Goal: Task Accomplishment & Management: Manage account settings

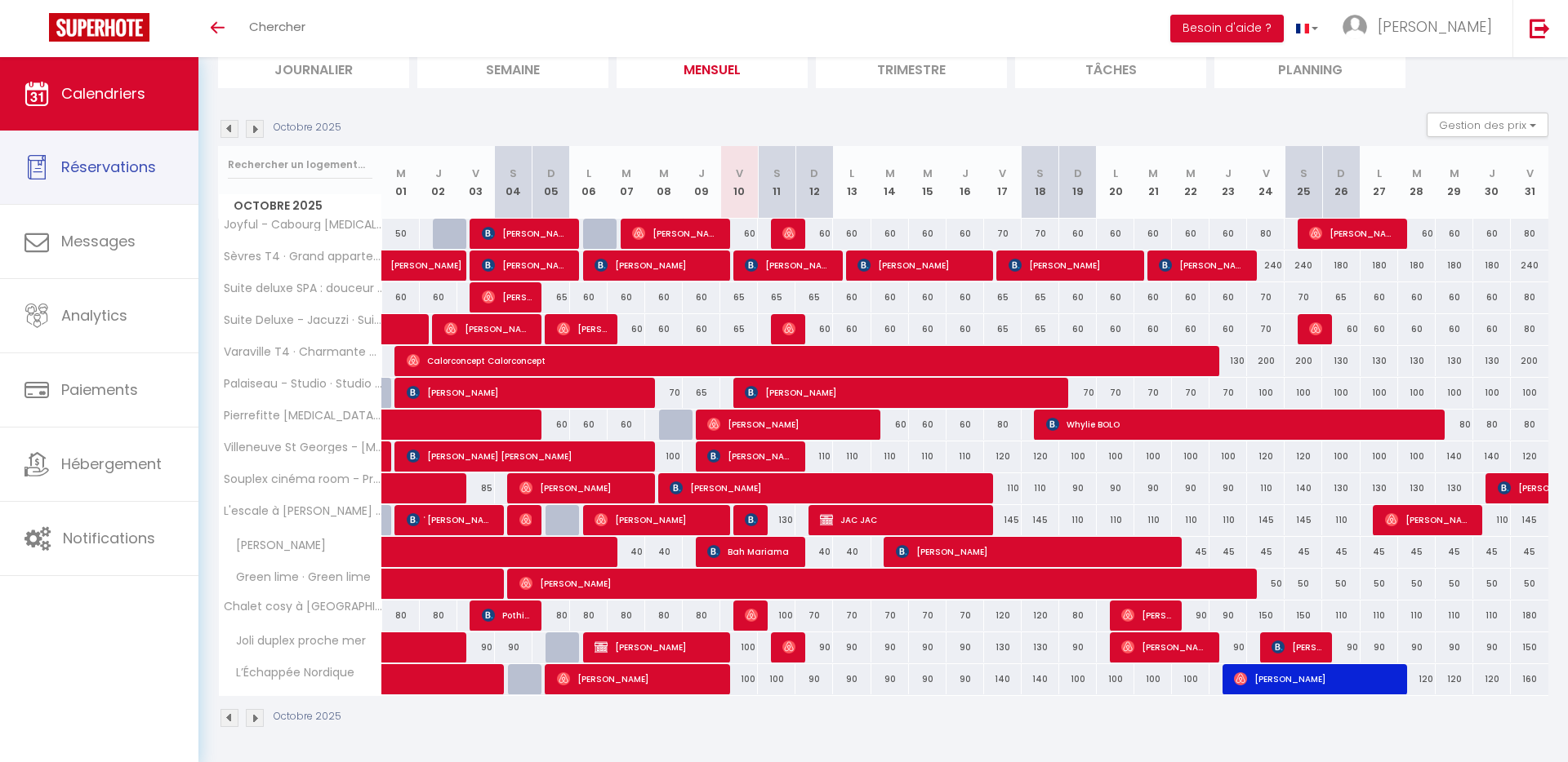
scroll to position [121, 0]
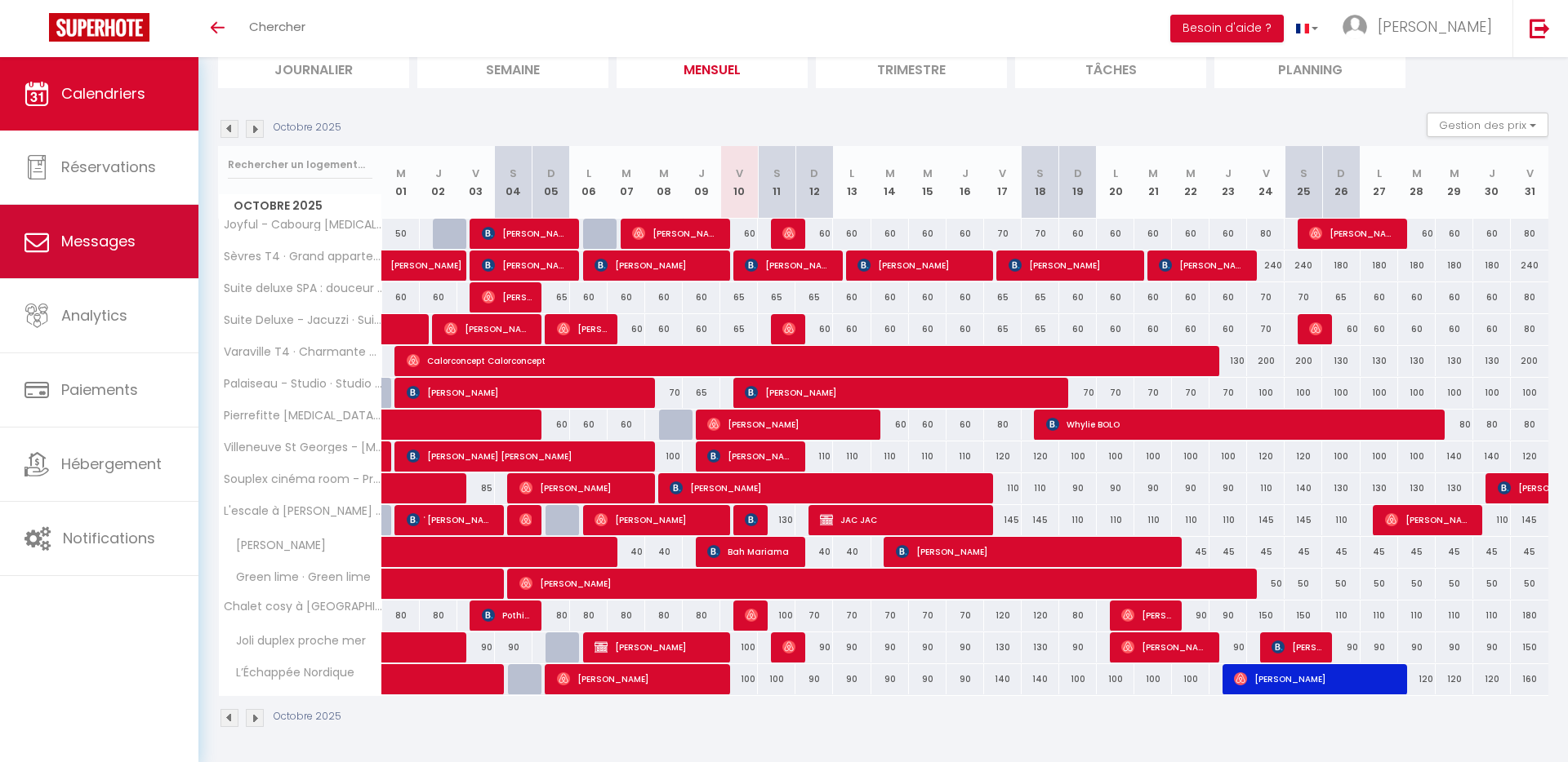
click at [128, 251] on link "Messages" at bounding box center [99, 242] width 199 height 74
select select "message"
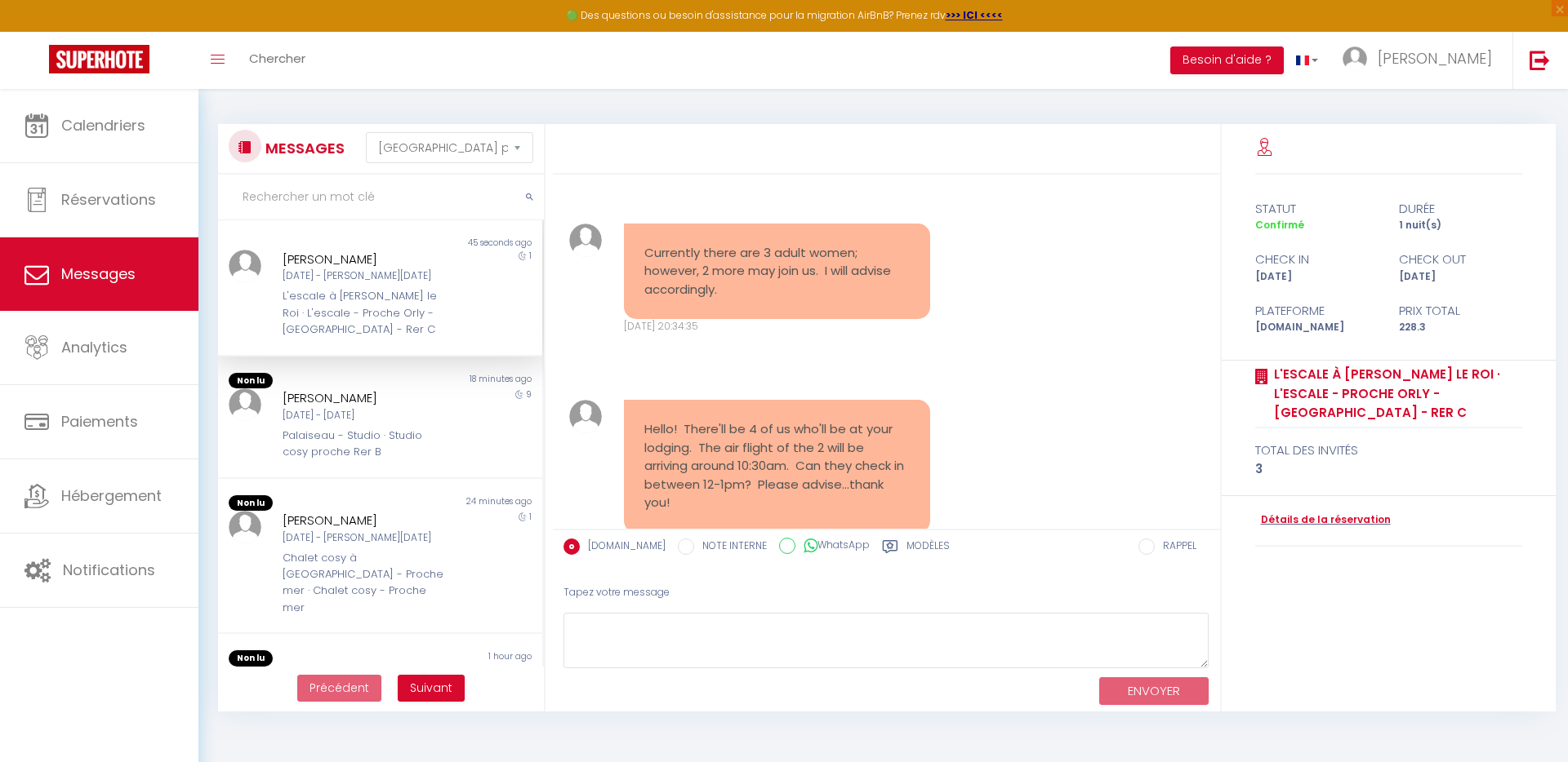
scroll to position [2955, 0]
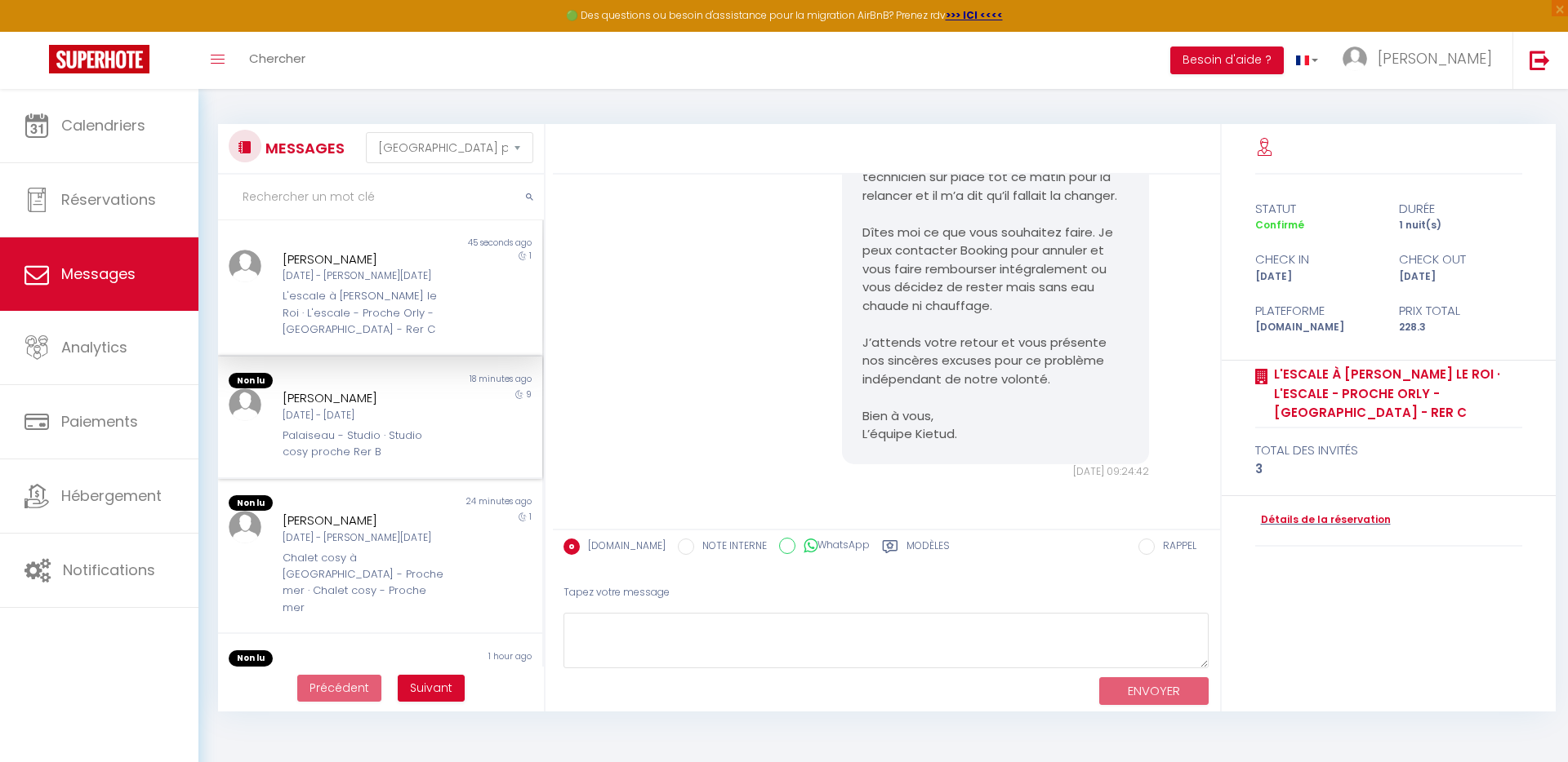
click at [409, 411] on div "[DATE] - [DATE]" at bounding box center [366, 415] width 168 height 16
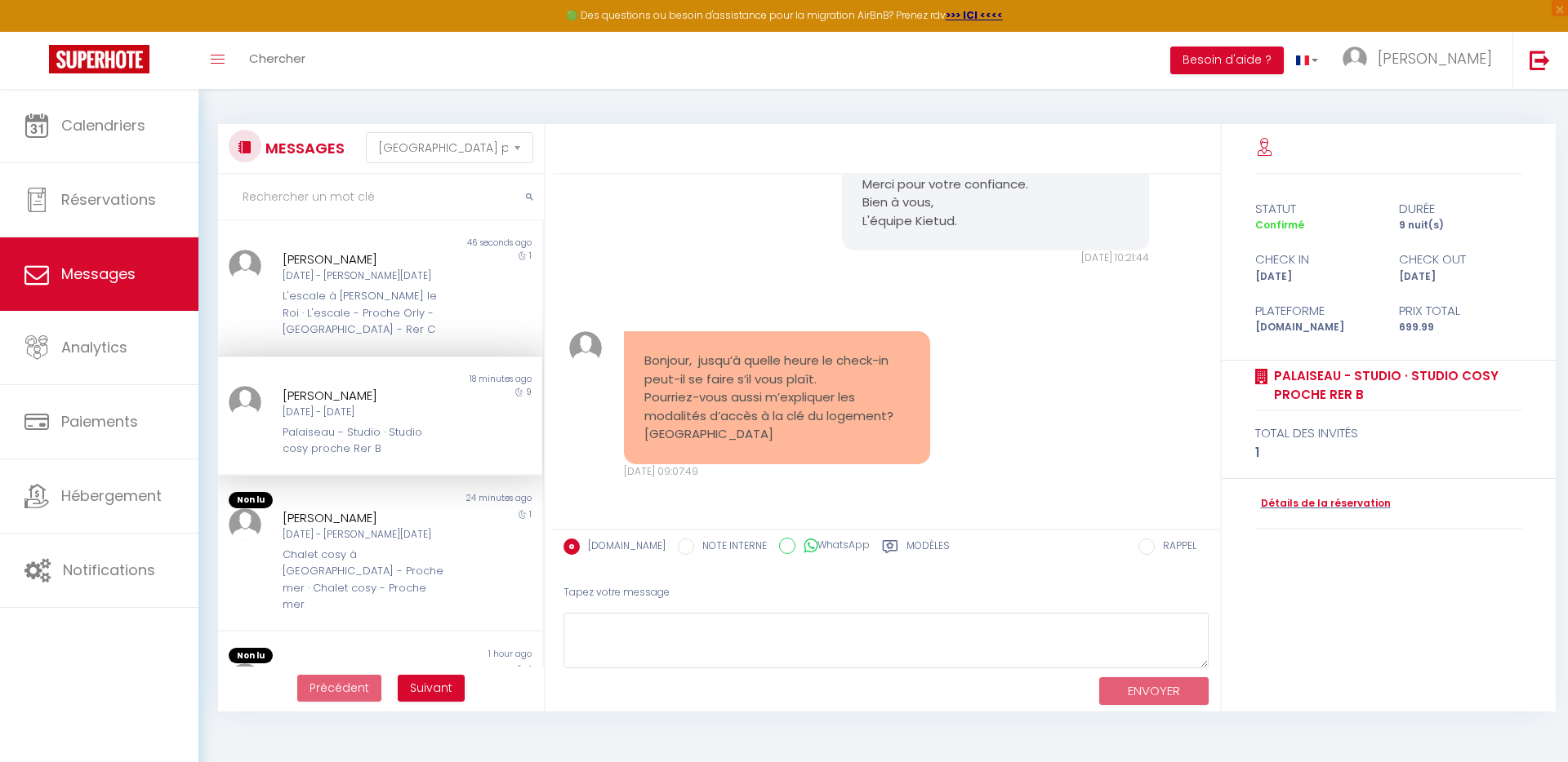
scroll to position [6, 0]
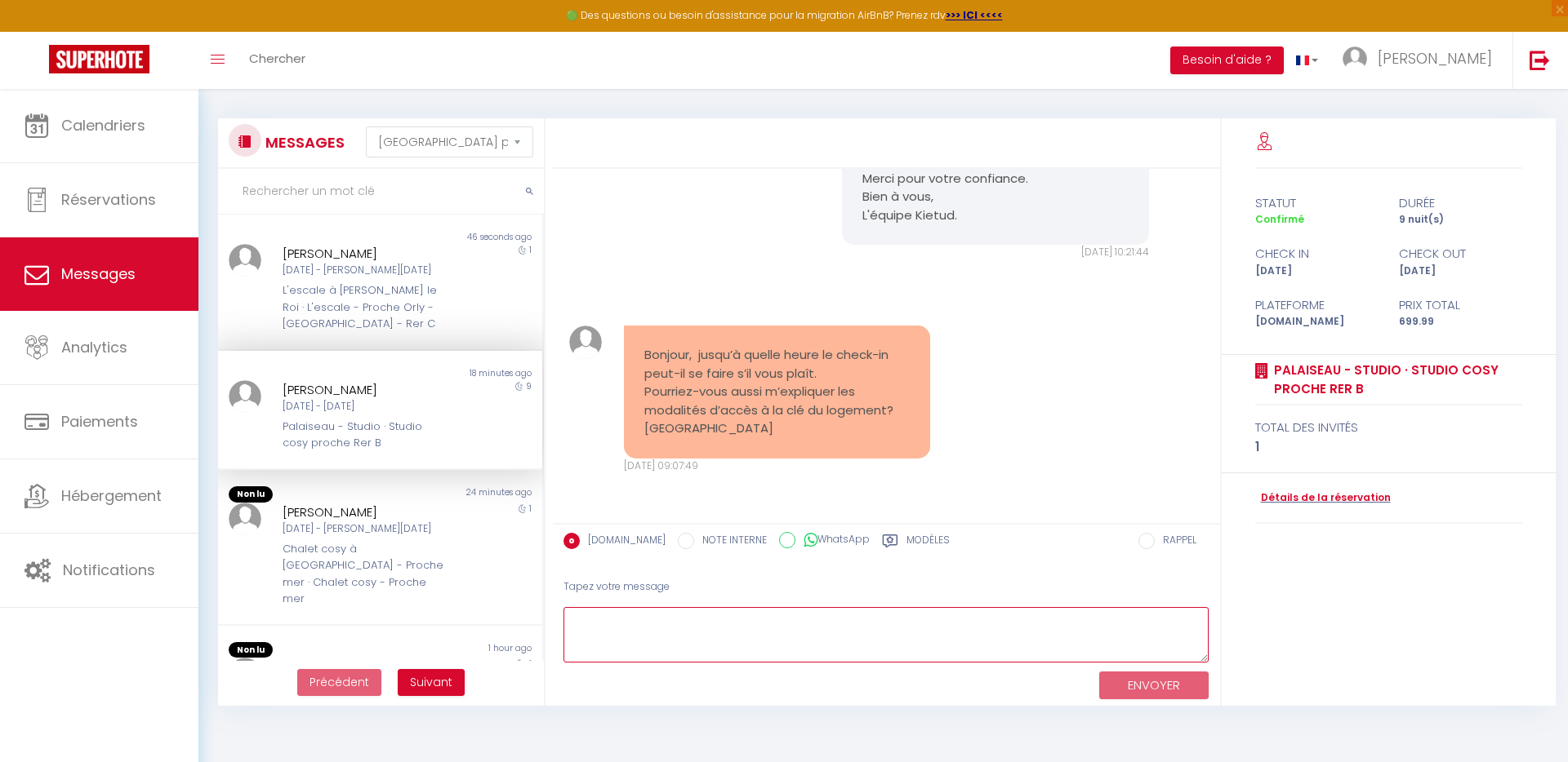
click at [822, 633] on textarea at bounding box center [886, 635] width 646 height 56
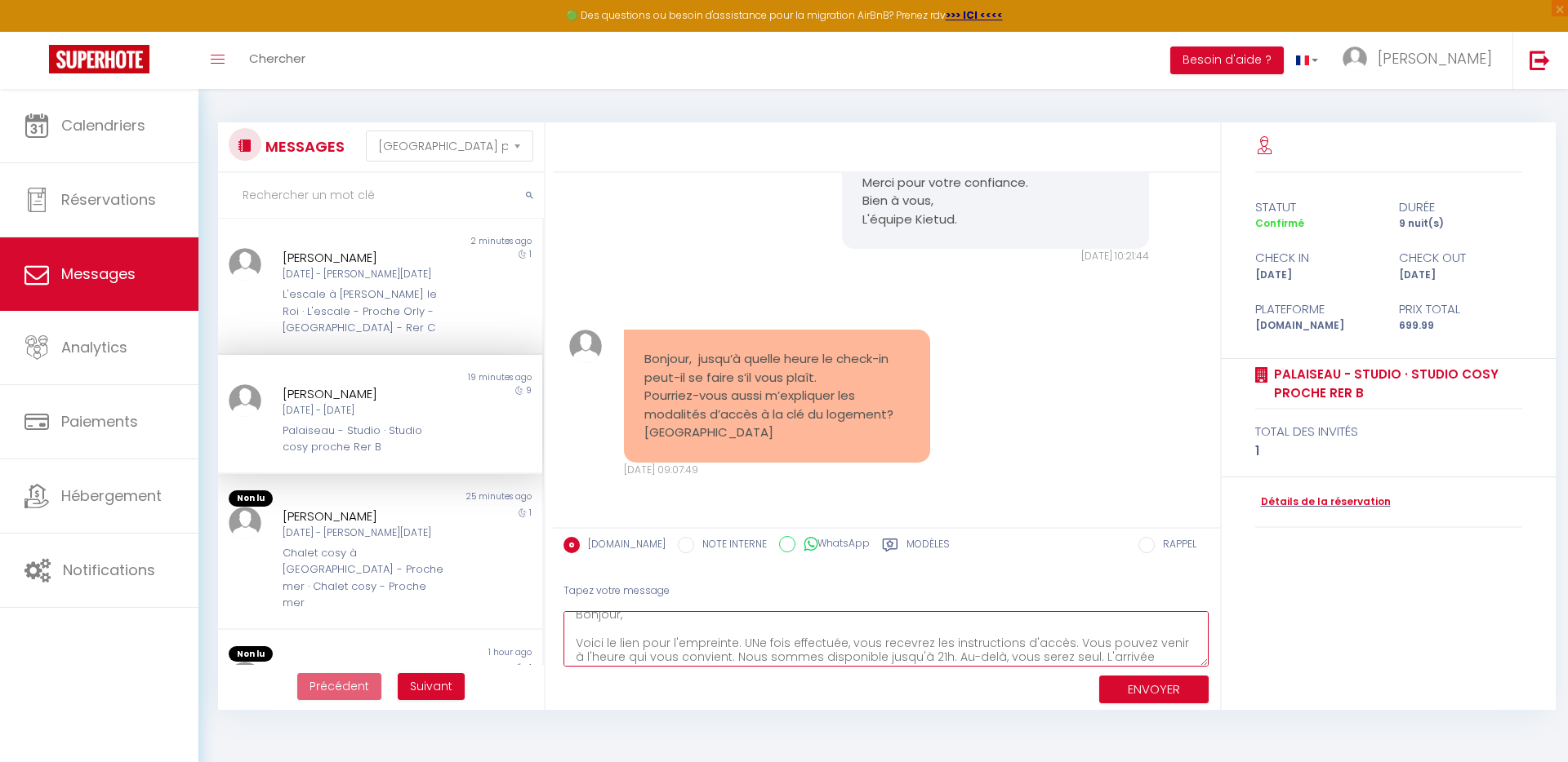
scroll to position [23, 0]
paste textarea "[URL][DOMAIN_NAME]"
click at [755, 636] on textarea "Bonjour, Voici le lien pour l'empreinte. UNe fois effectuée, vous recevrez les …" at bounding box center [886, 639] width 646 height 56
type textarea "Bonjour, Voici le lien pour l'empreinte. Une fois effectuée, vous recevrez les …"
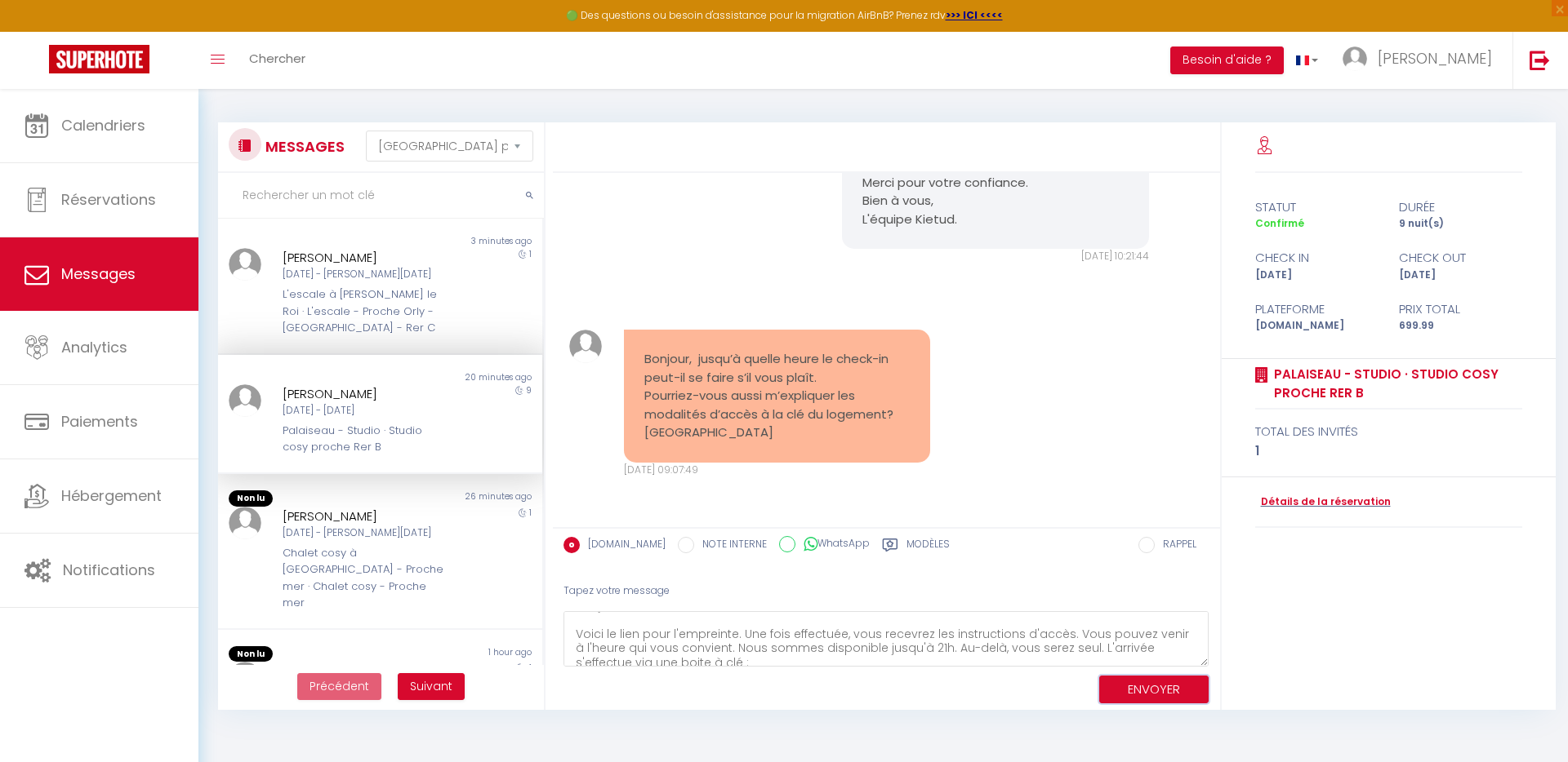
click at [1131, 687] on button "ENVOYER" at bounding box center [1153, 690] width 110 height 28
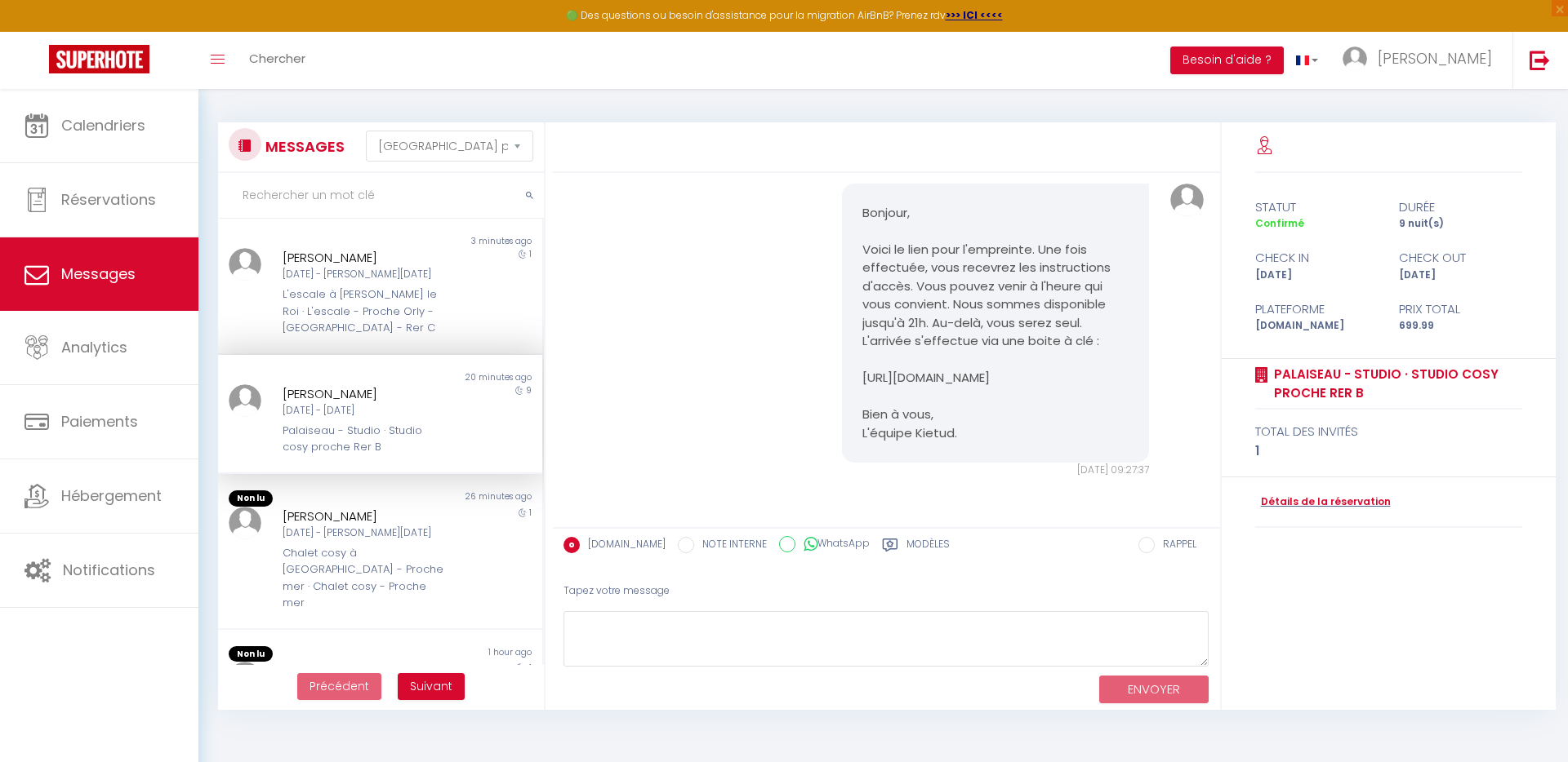
scroll to position [0, 0]
click at [1359, 502] on link "Détails de la réservation" at bounding box center [1323, 504] width 136 height 16
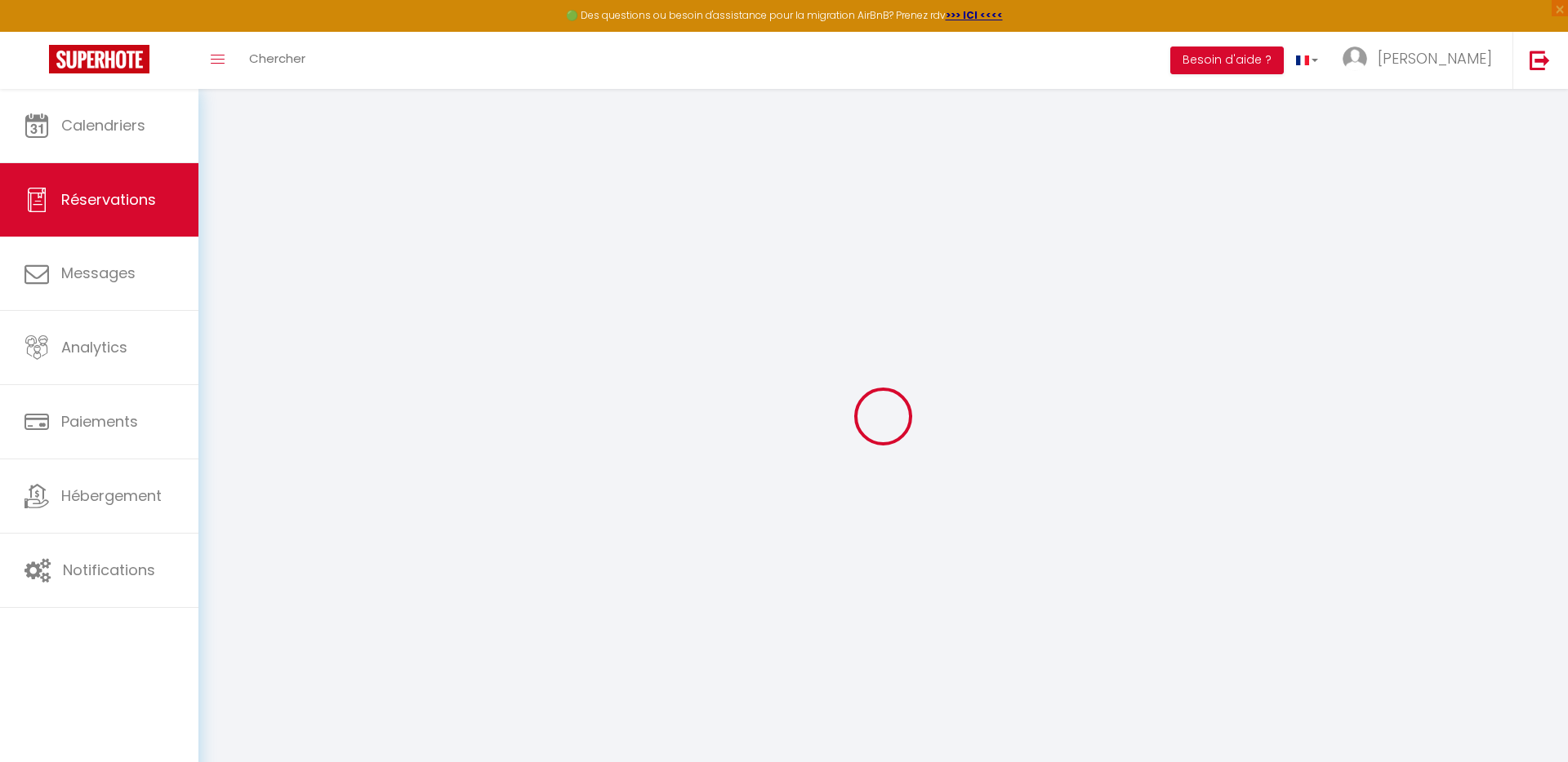
select select
checkbox input "false"
select select
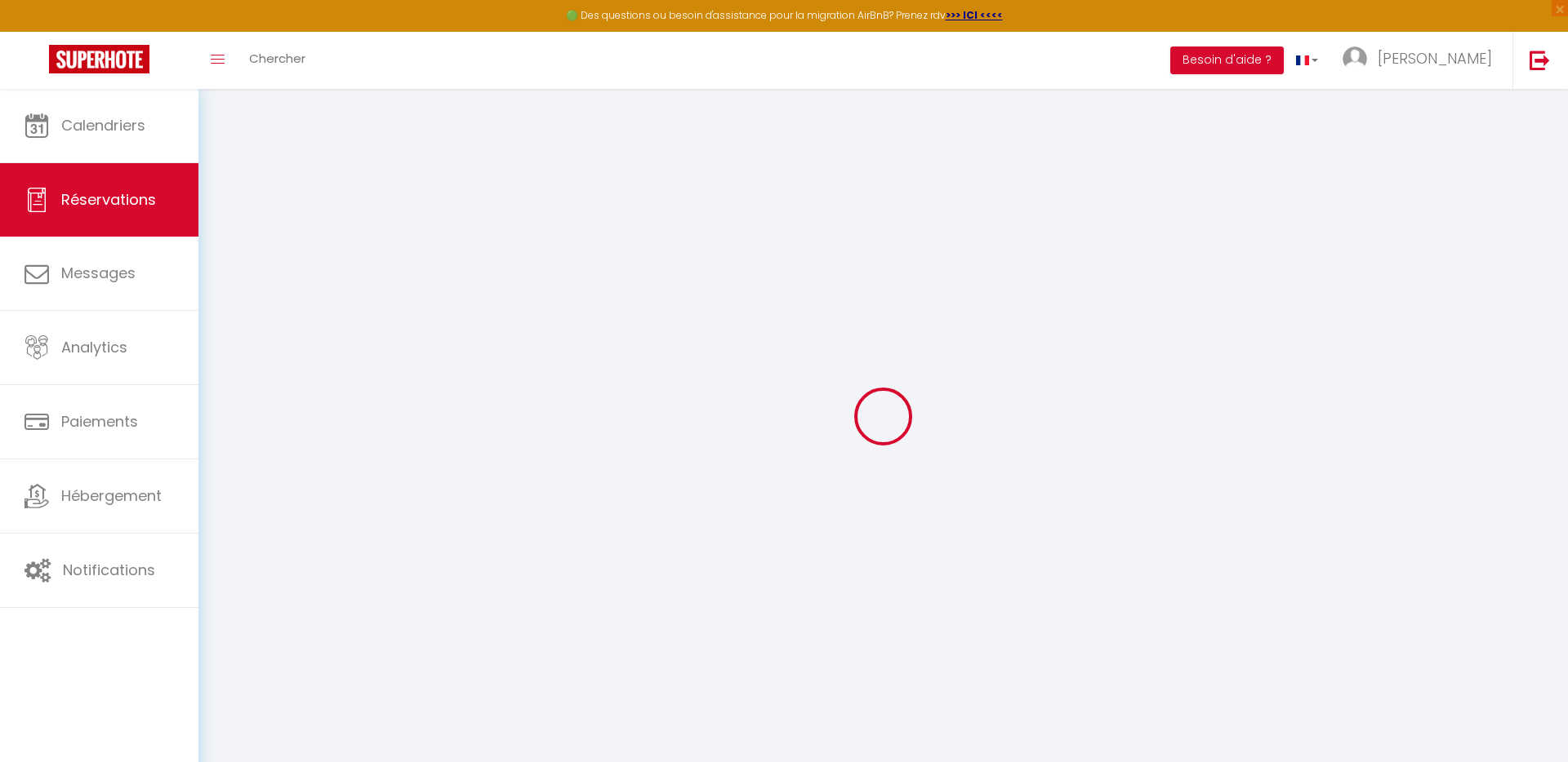
checkbox input "false"
select select
checkbox input "false"
type textarea "** THIS RESERVATION HAS BEEN PRE-PAID ** BOOKING NOTE : Payment charge is EUR 9…"
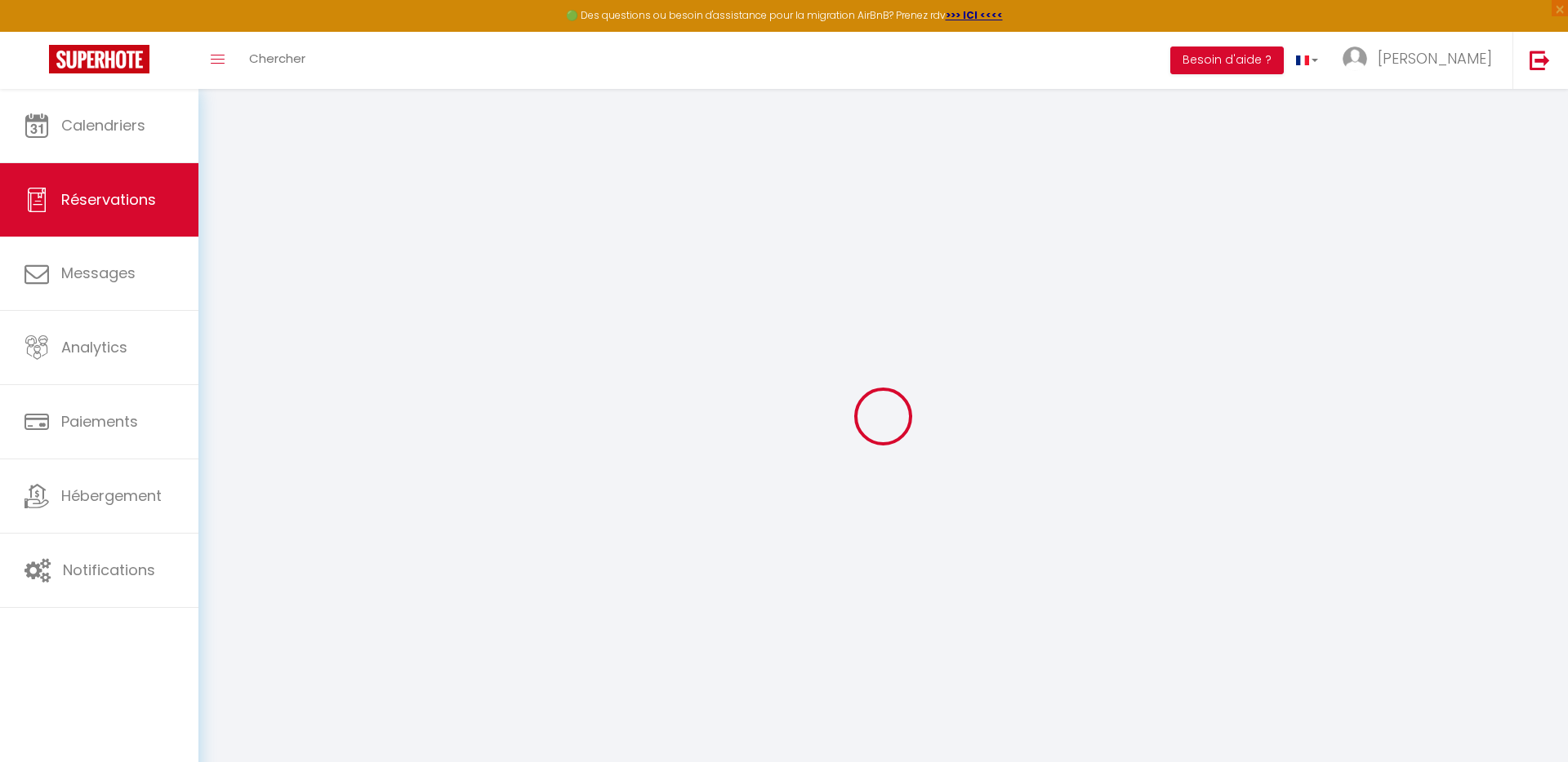
type input "145.2"
select select
checkbox input "false"
select select
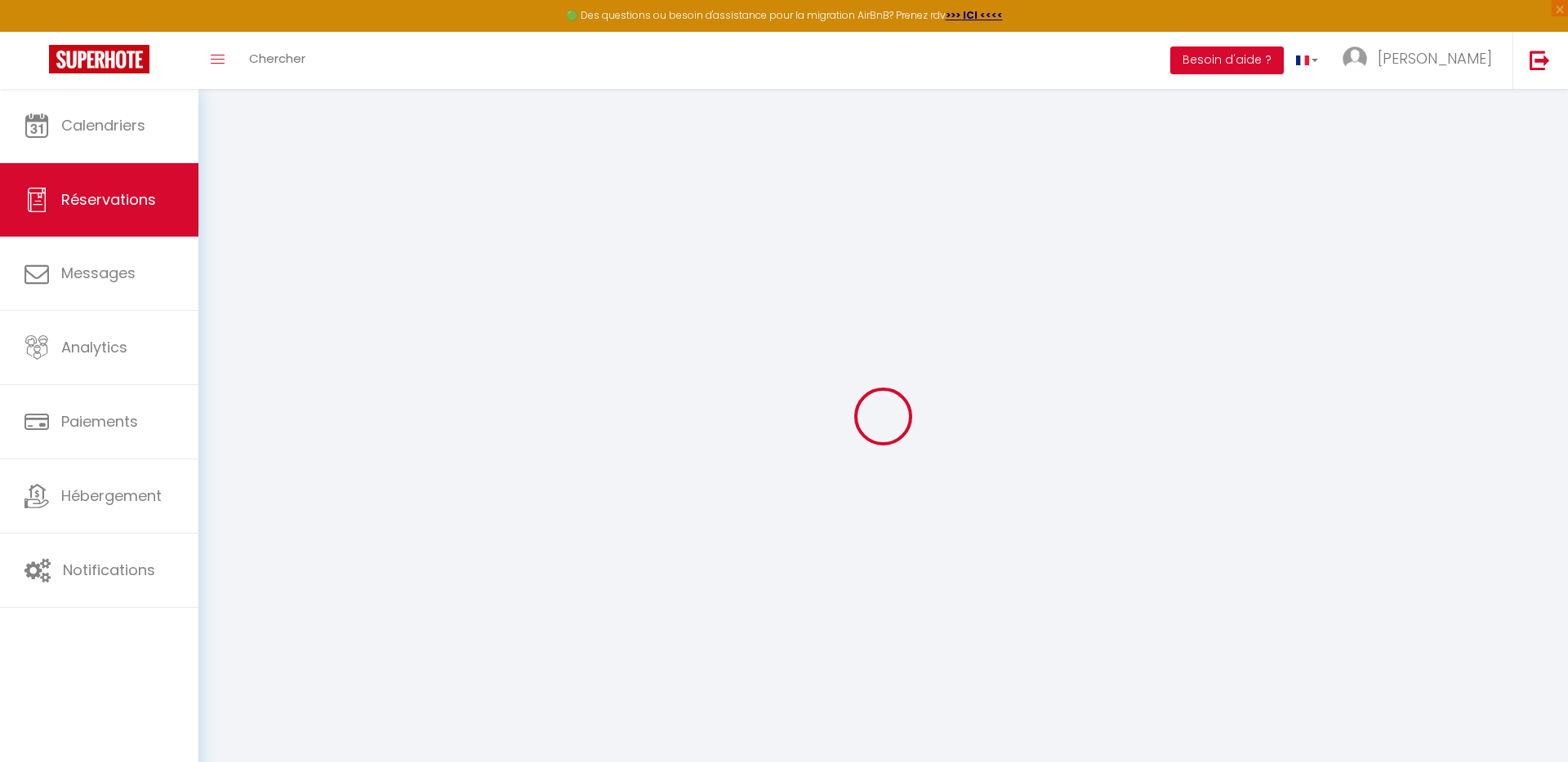
select select
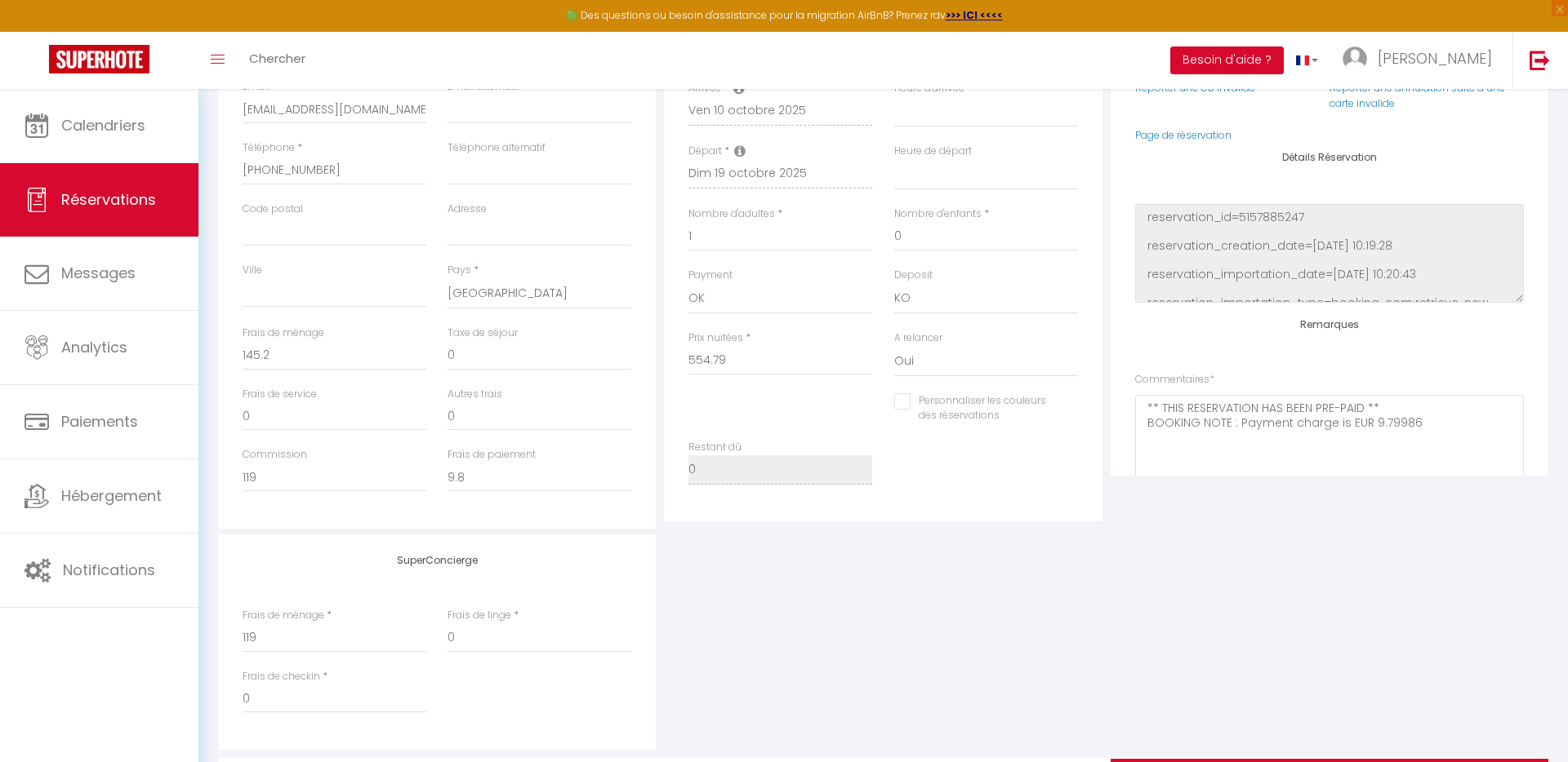
scroll to position [367, 0]
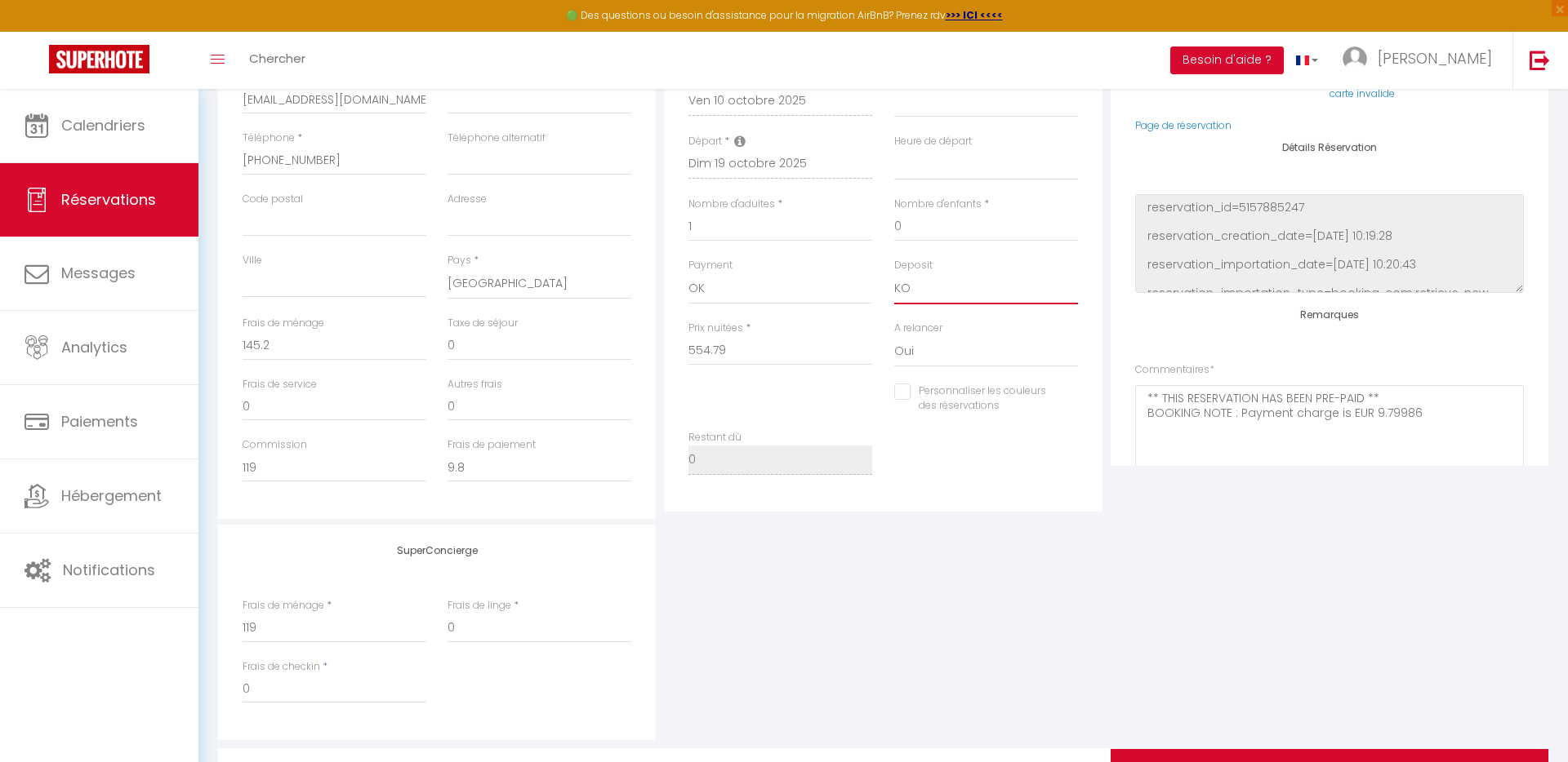
click at [908, 296] on select "OK KO" at bounding box center [985, 289] width 183 height 31
select select "15"
click at [894, 274] on select "OK KO" at bounding box center [985, 289] width 183 height 31
select select
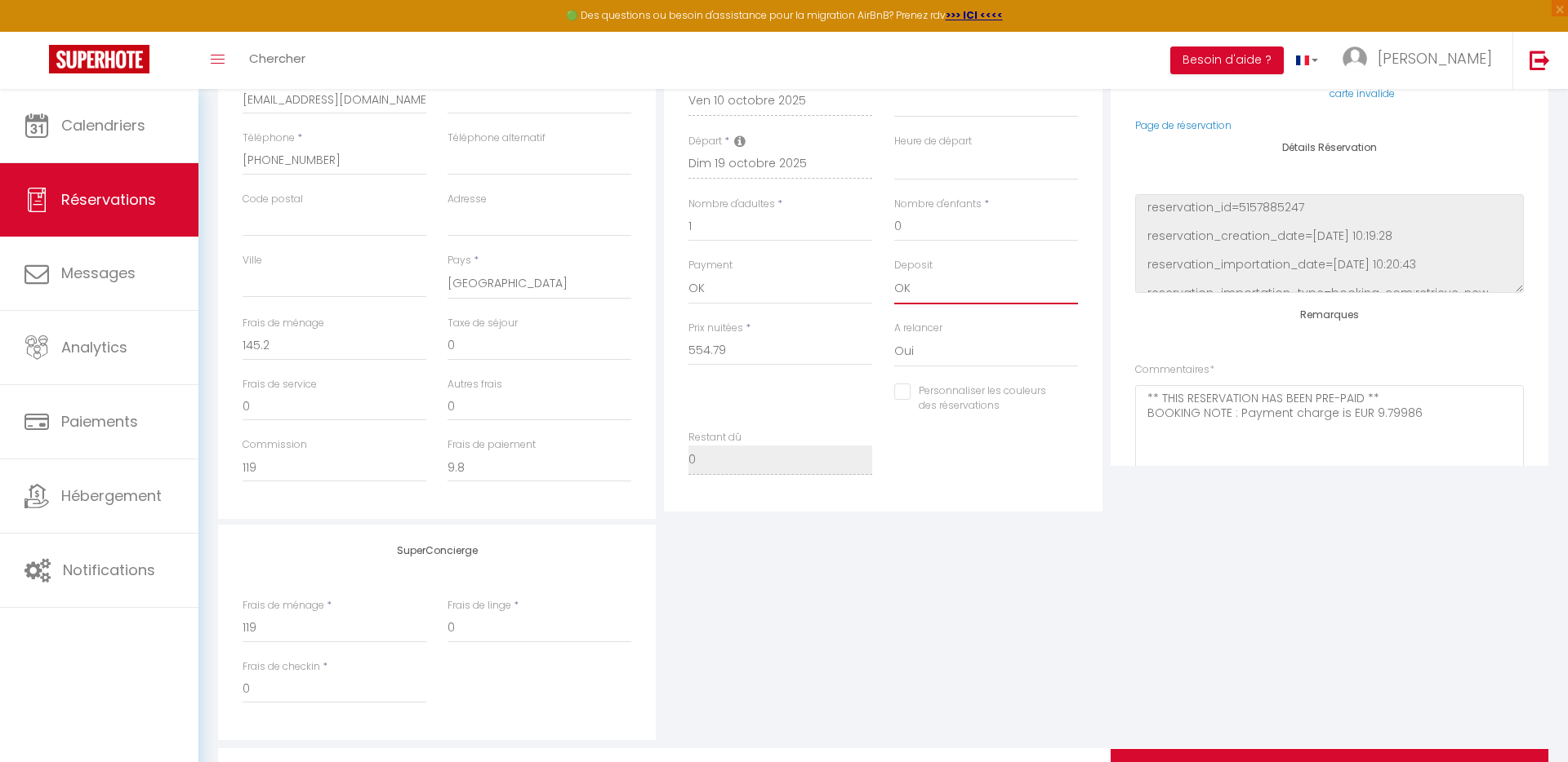
checkbox input "false"
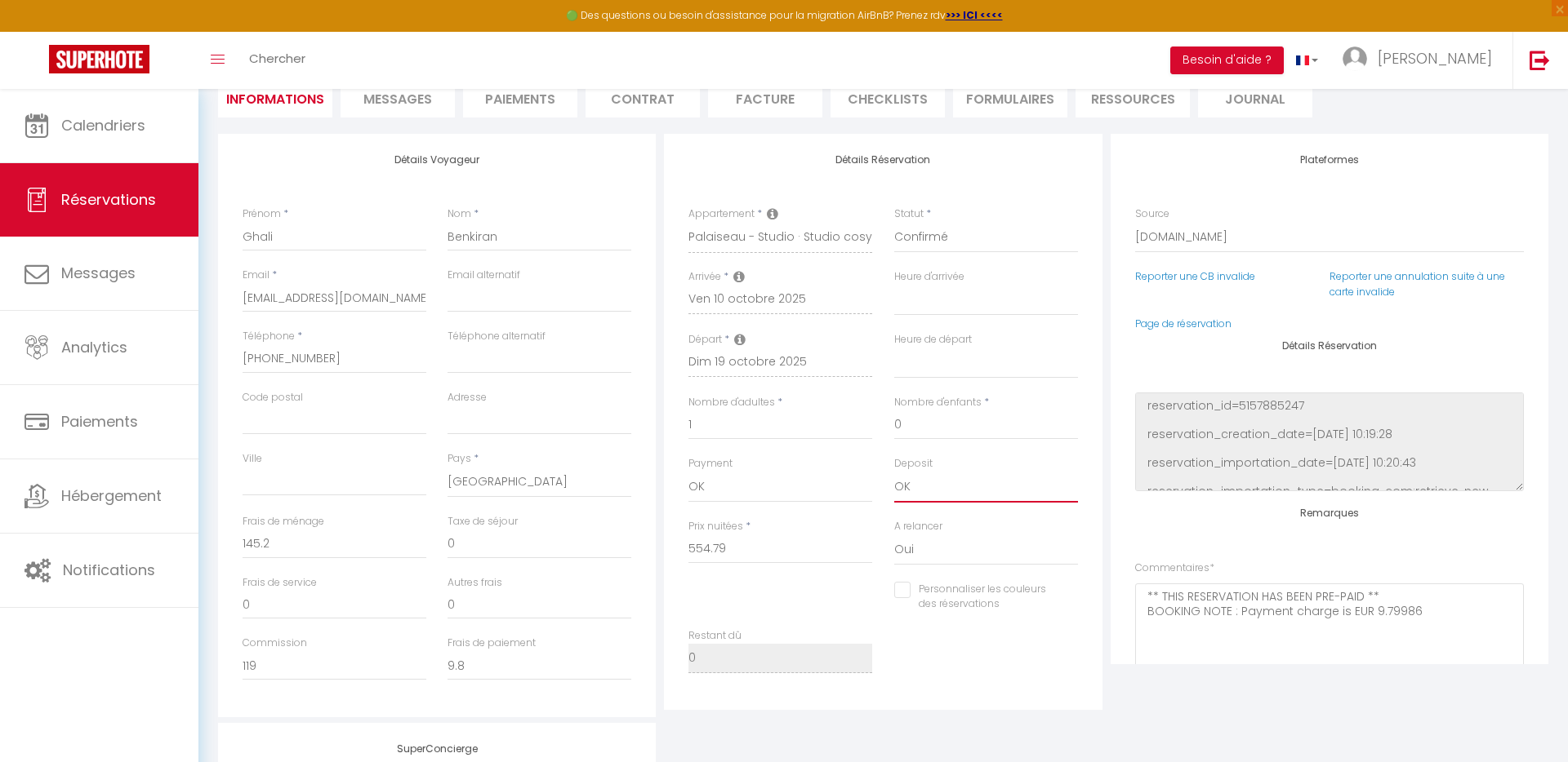
scroll to position [0, 0]
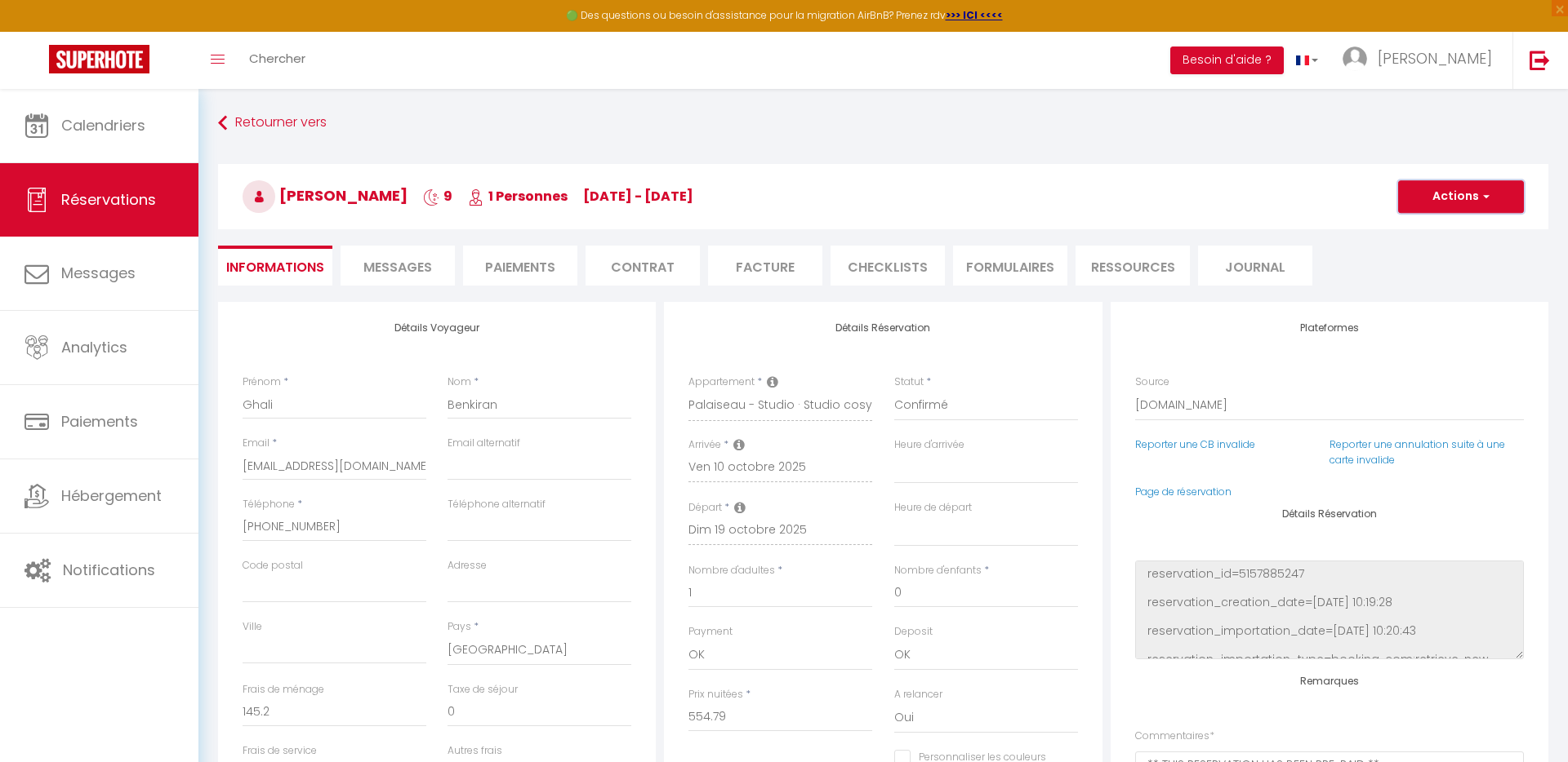
click at [1443, 200] on button "Actions" at bounding box center [1461, 196] width 126 height 33
click at [1431, 230] on link "Enregistrer" at bounding box center [1444, 232] width 129 height 21
select select "not_cancelled"
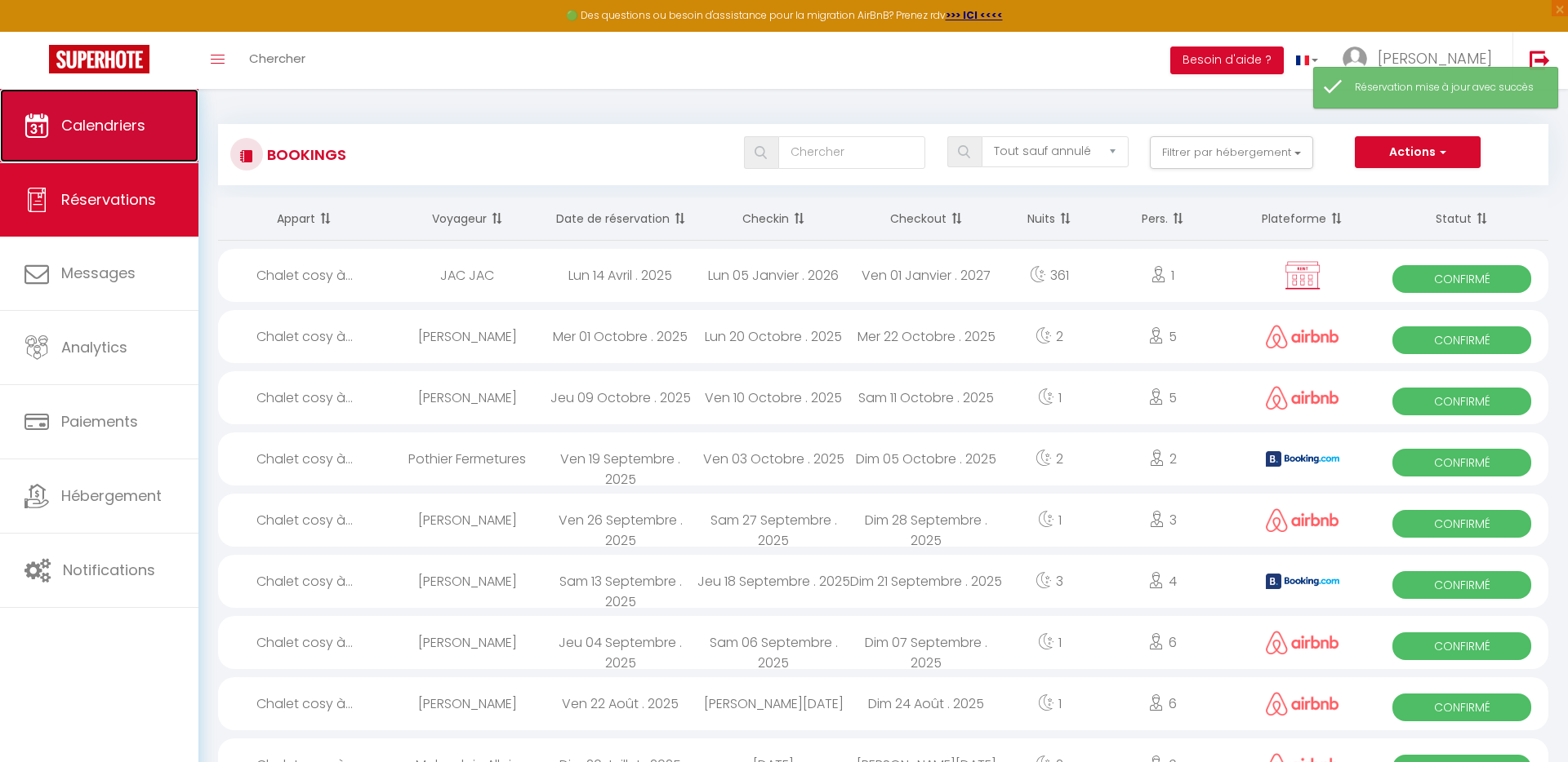
click at [80, 144] on link "Calendriers" at bounding box center [99, 126] width 199 height 74
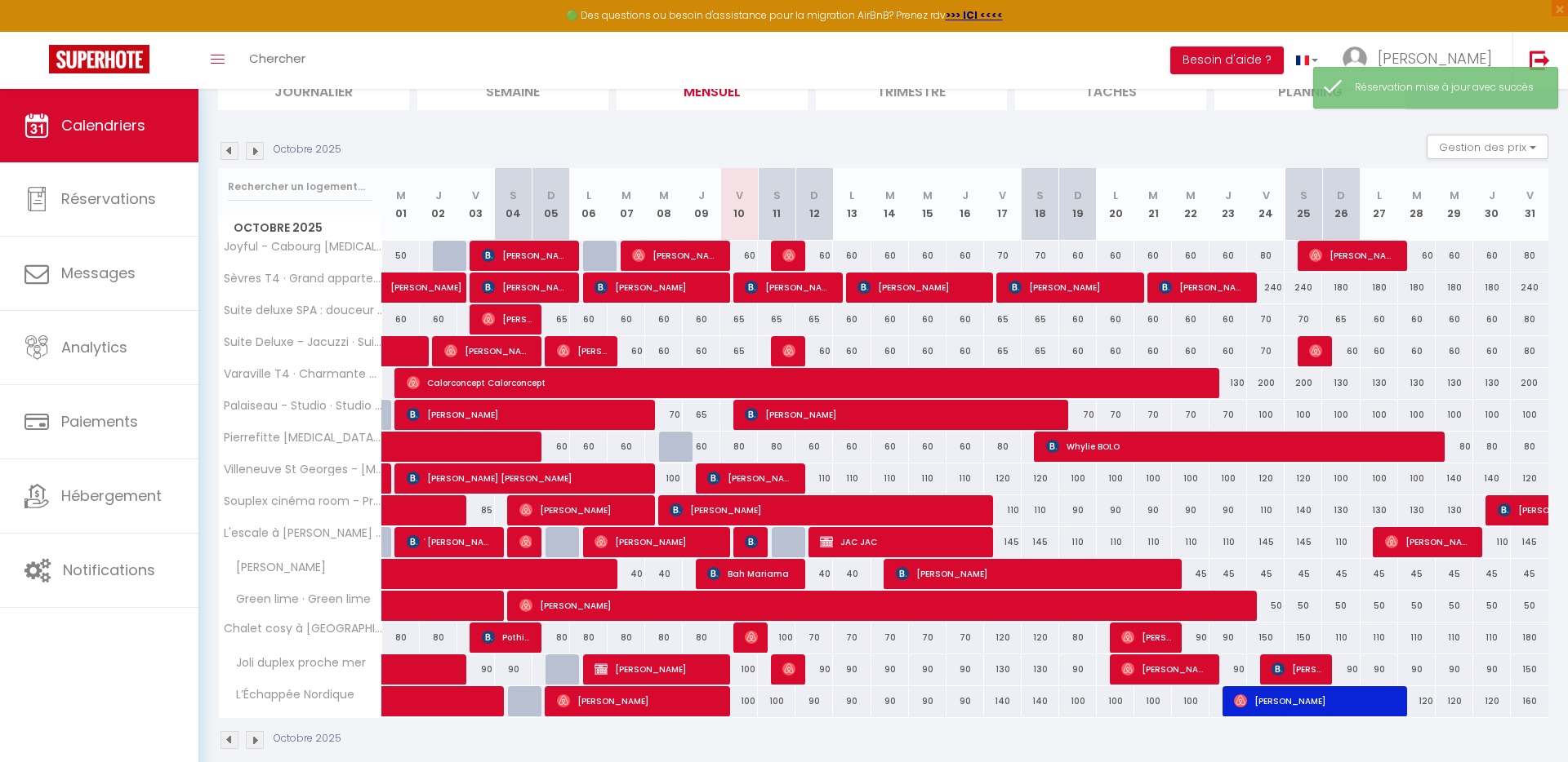
scroll to position [155, 0]
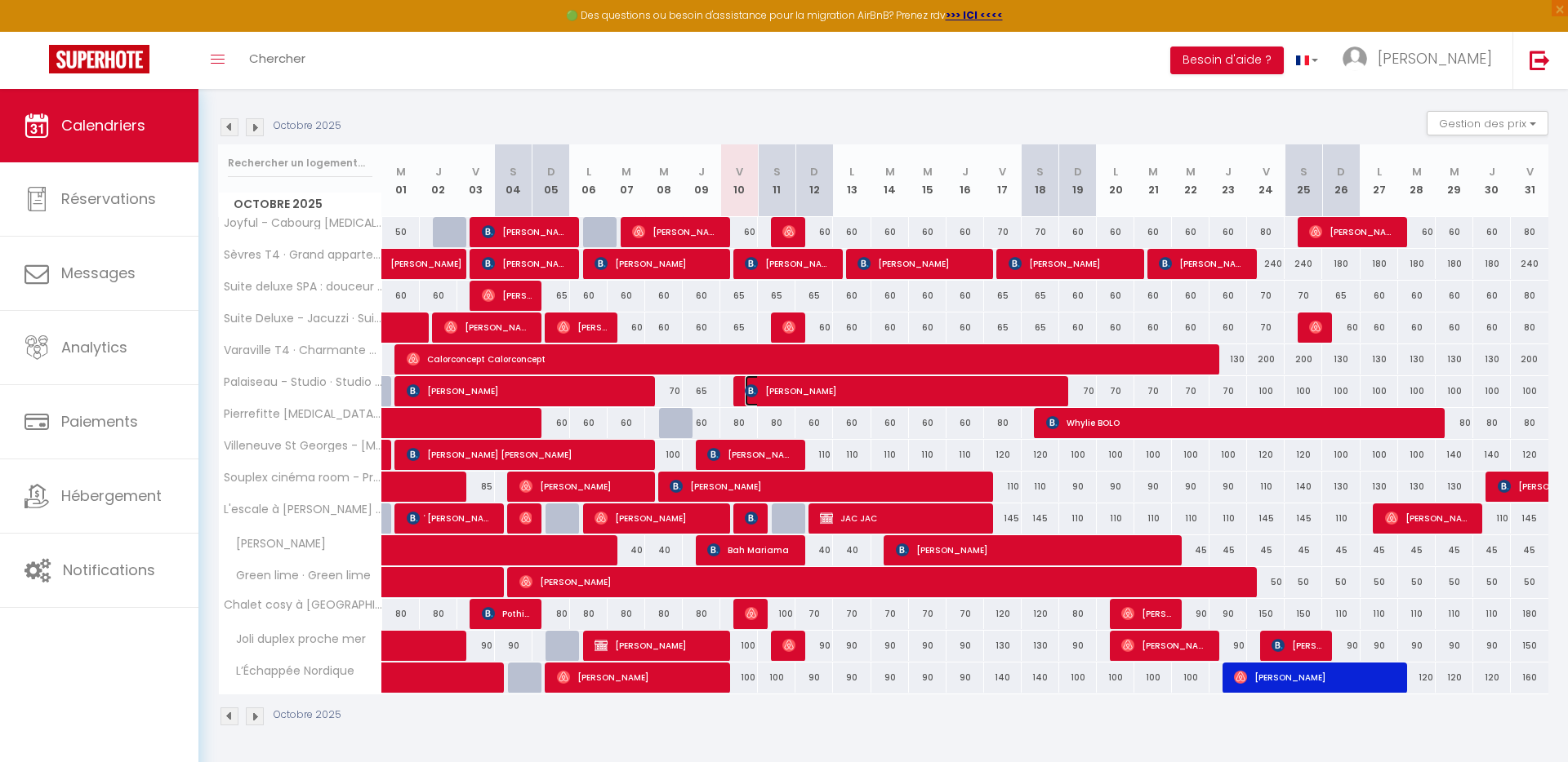
click at [830, 389] on span "[PERSON_NAME]" at bounding box center [900, 390] width 312 height 31
select select "OK"
select select "0"
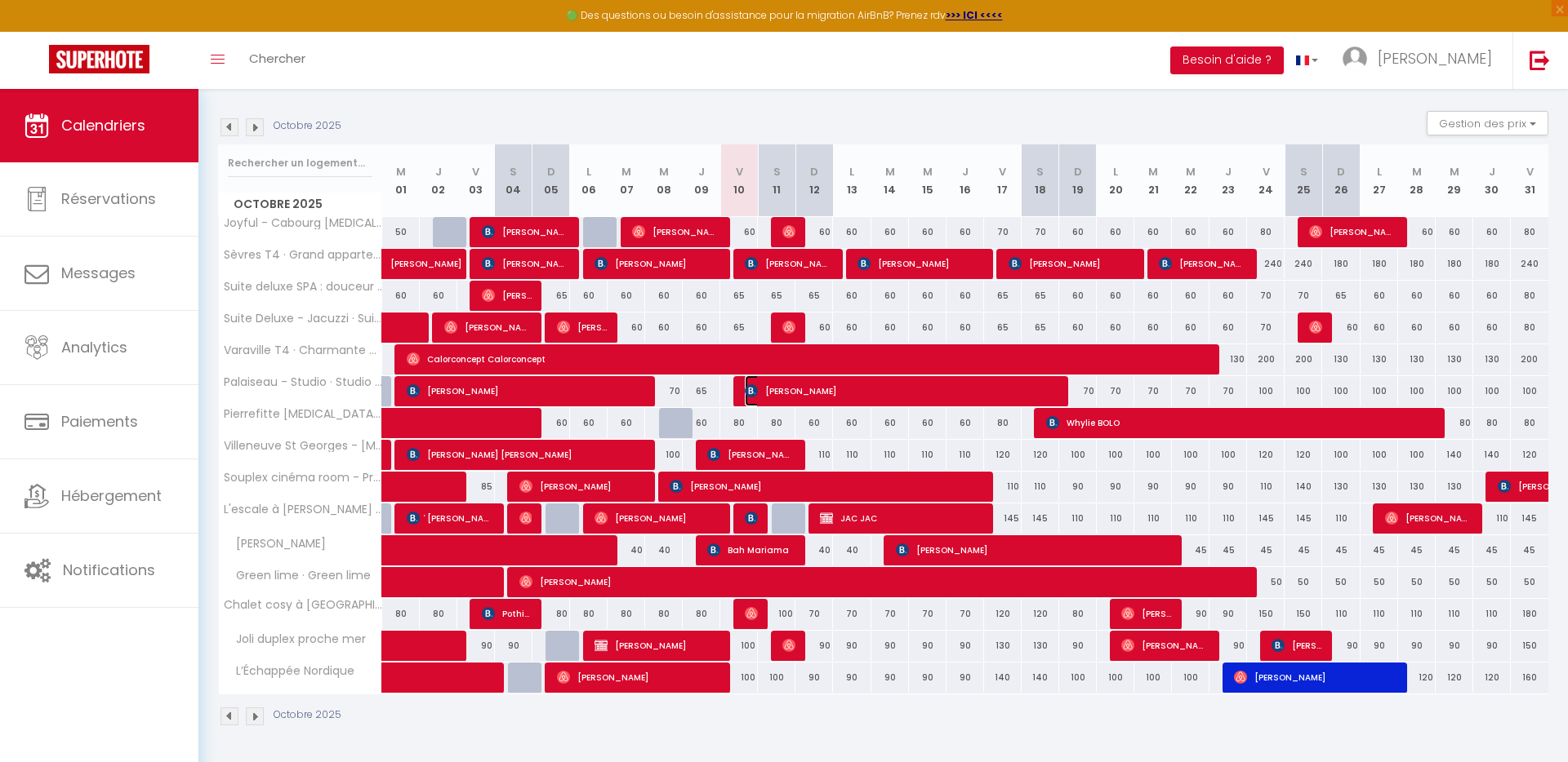
select select "1"
select select
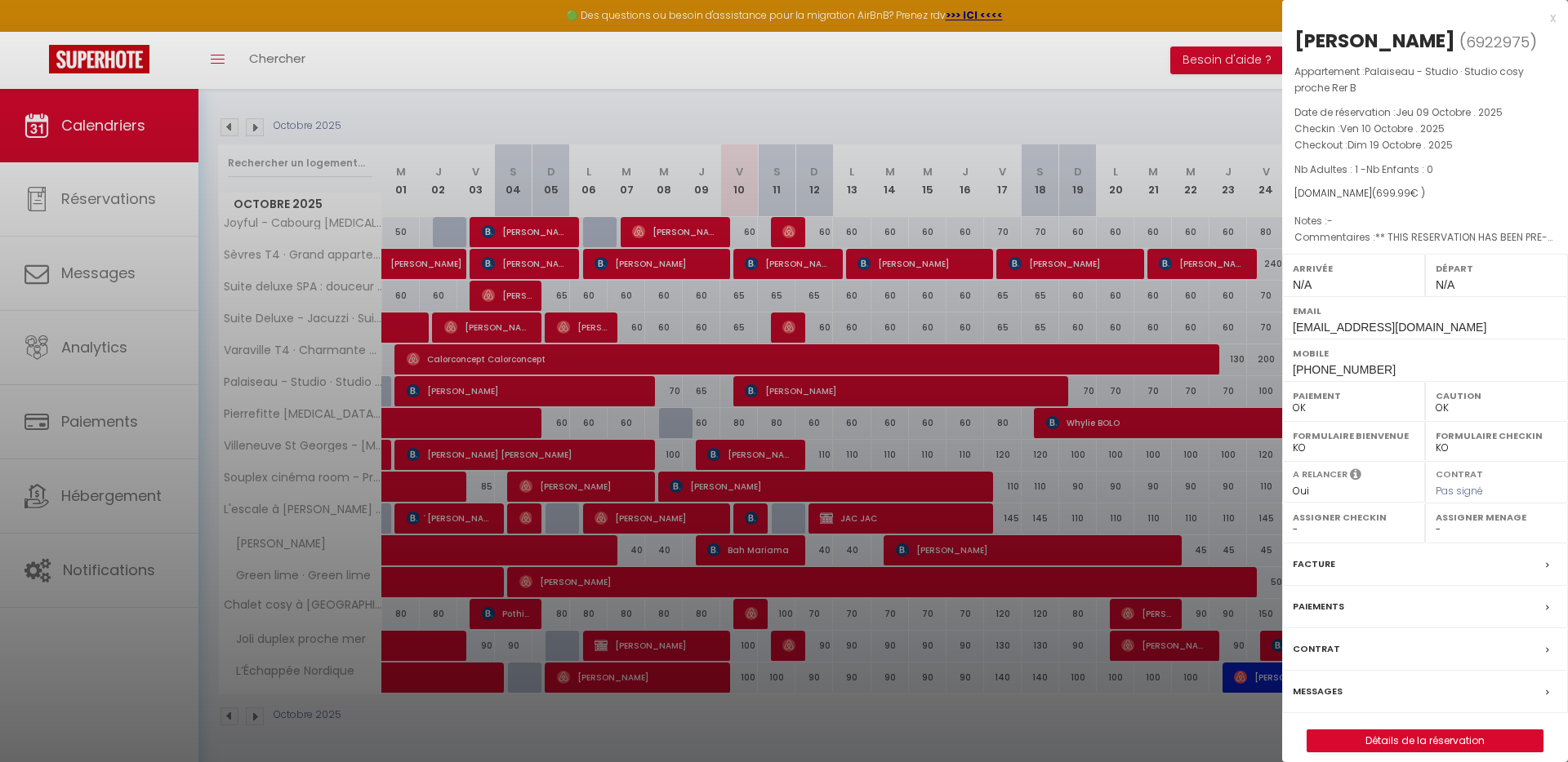
click at [1383, 694] on div "Messages" at bounding box center [1424, 692] width 286 height 43
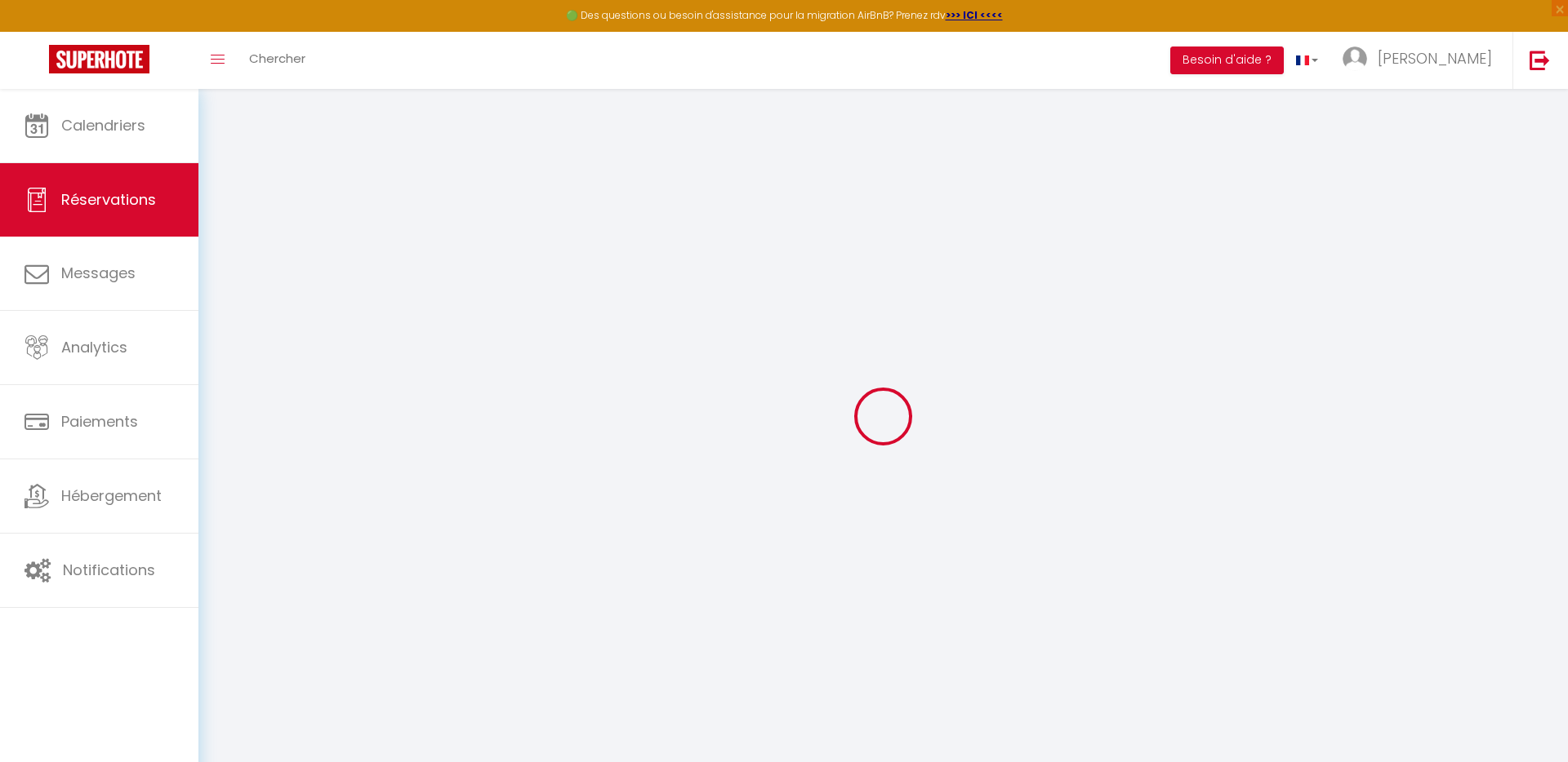
select select
checkbox input "false"
type textarea "** THIS RESERVATION HAS BEEN PRE-PAID ** BOOKING NOTE : Payment charge is EUR 9…"
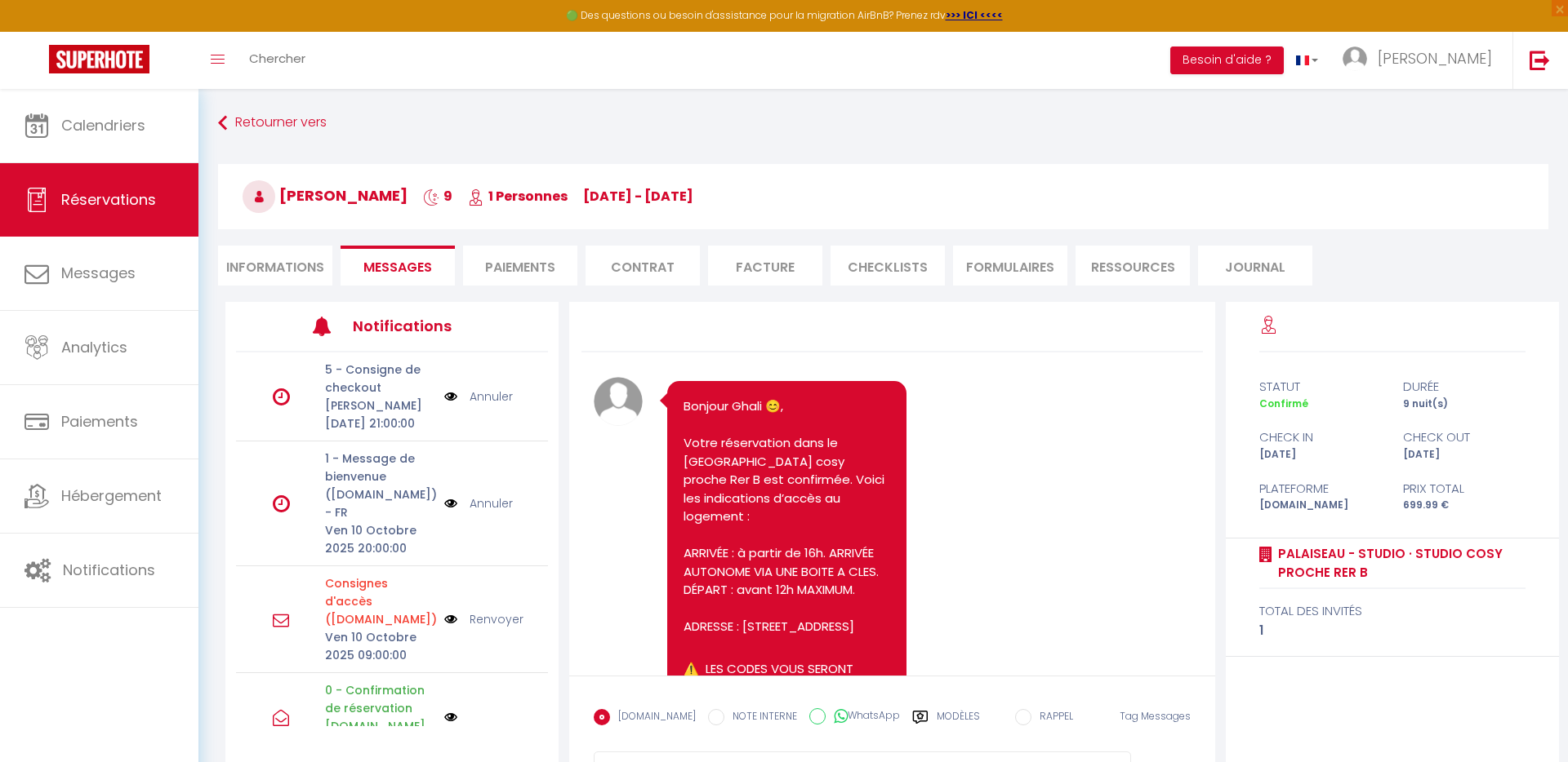
scroll to position [1416, 0]
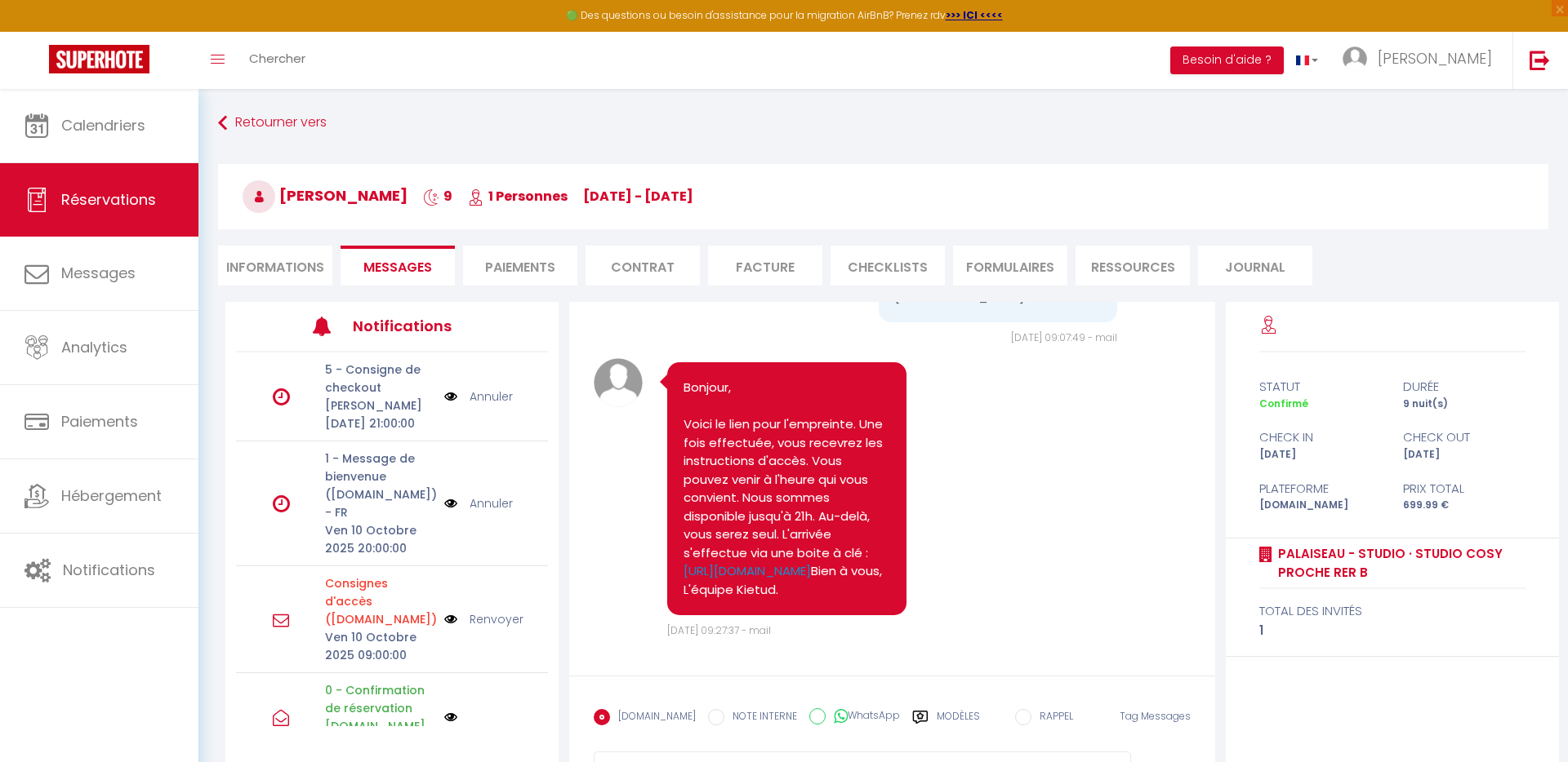
click at [513, 613] on link "Renvoyer" at bounding box center [497, 619] width 54 height 18
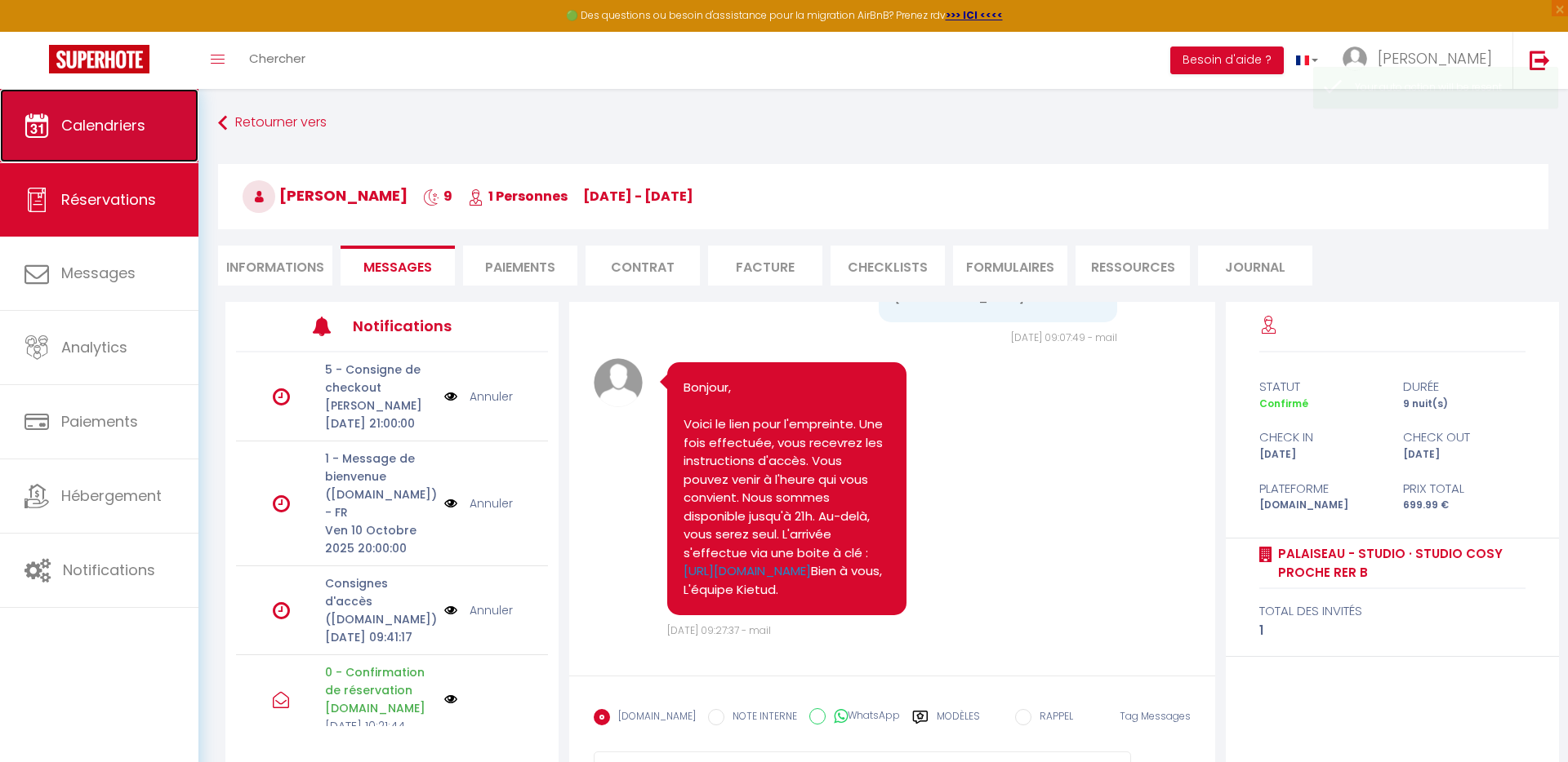
click at [139, 146] on link "Calendriers" at bounding box center [99, 126] width 199 height 74
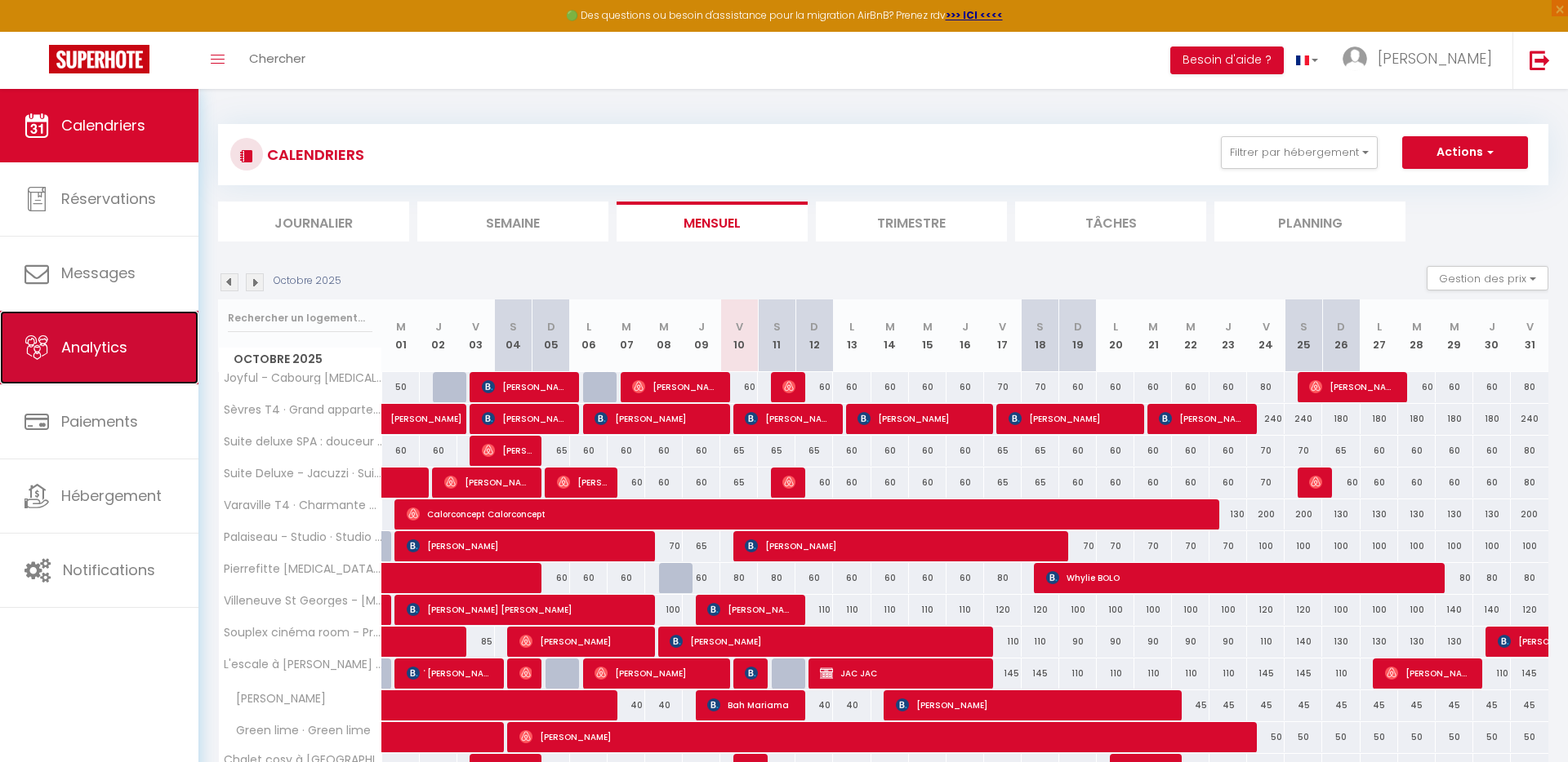
click at [139, 354] on link "Analytics" at bounding box center [99, 348] width 199 height 74
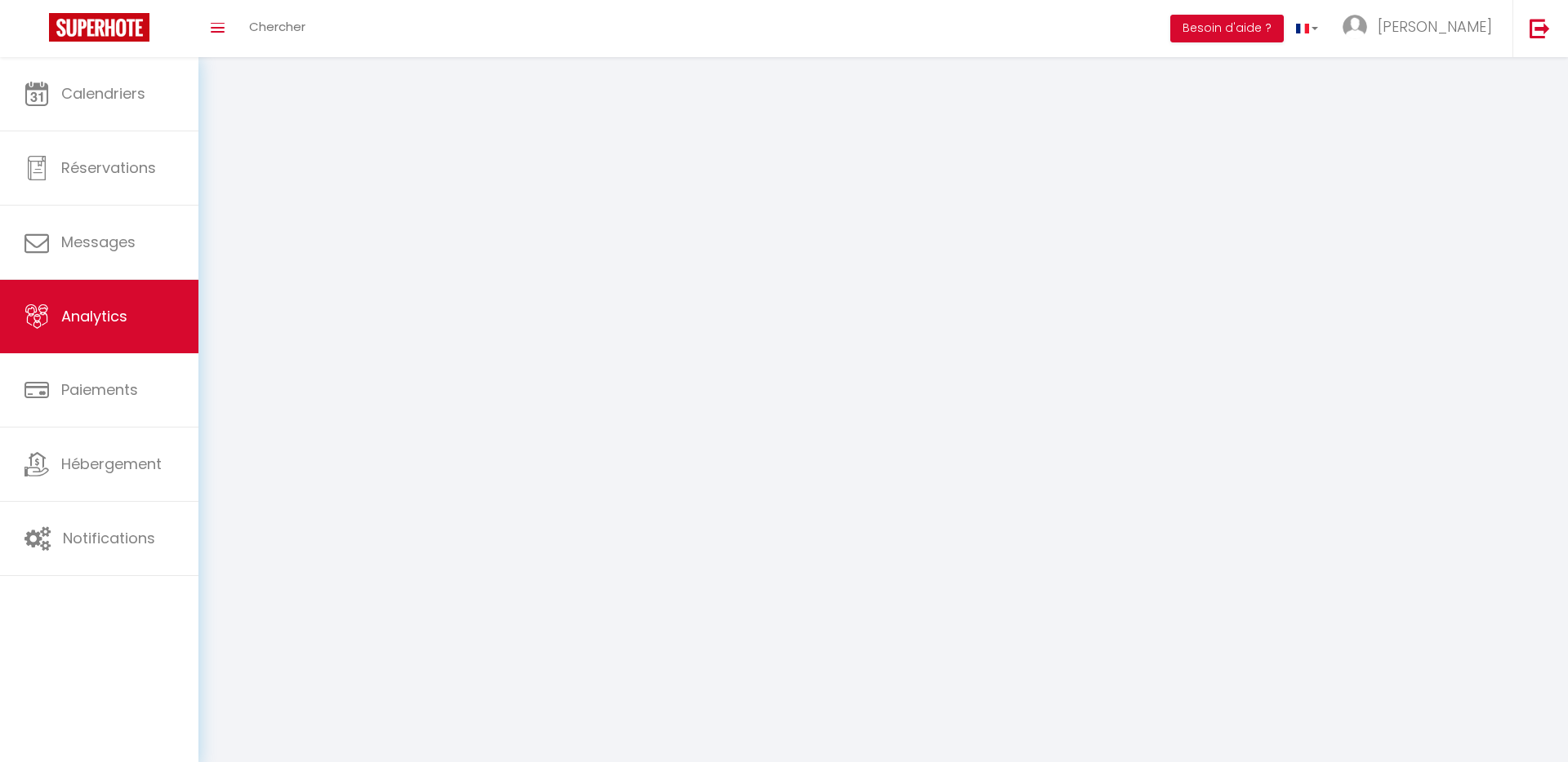
select select "2025"
select select "10"
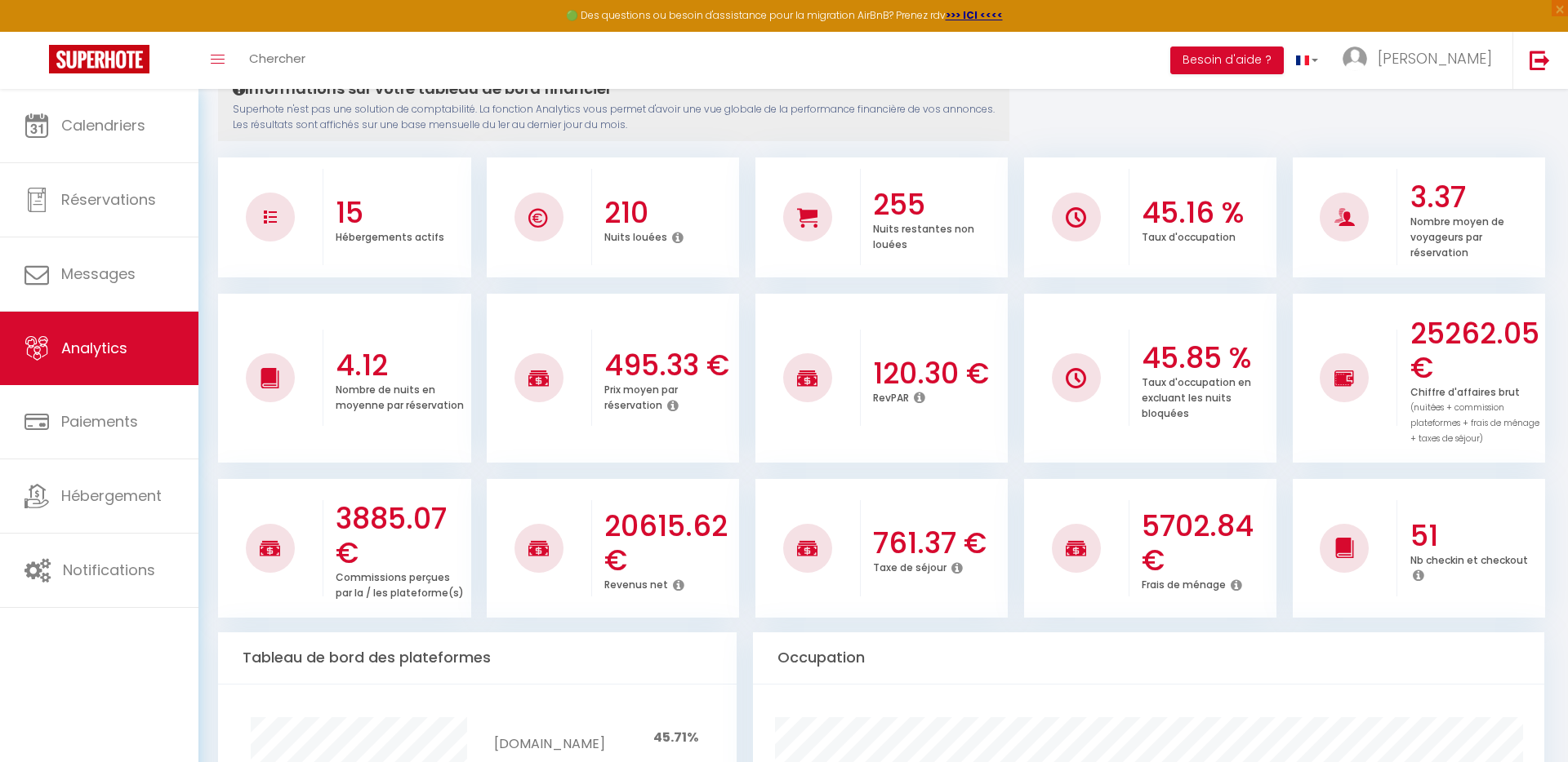
scroll to position [195, 0]
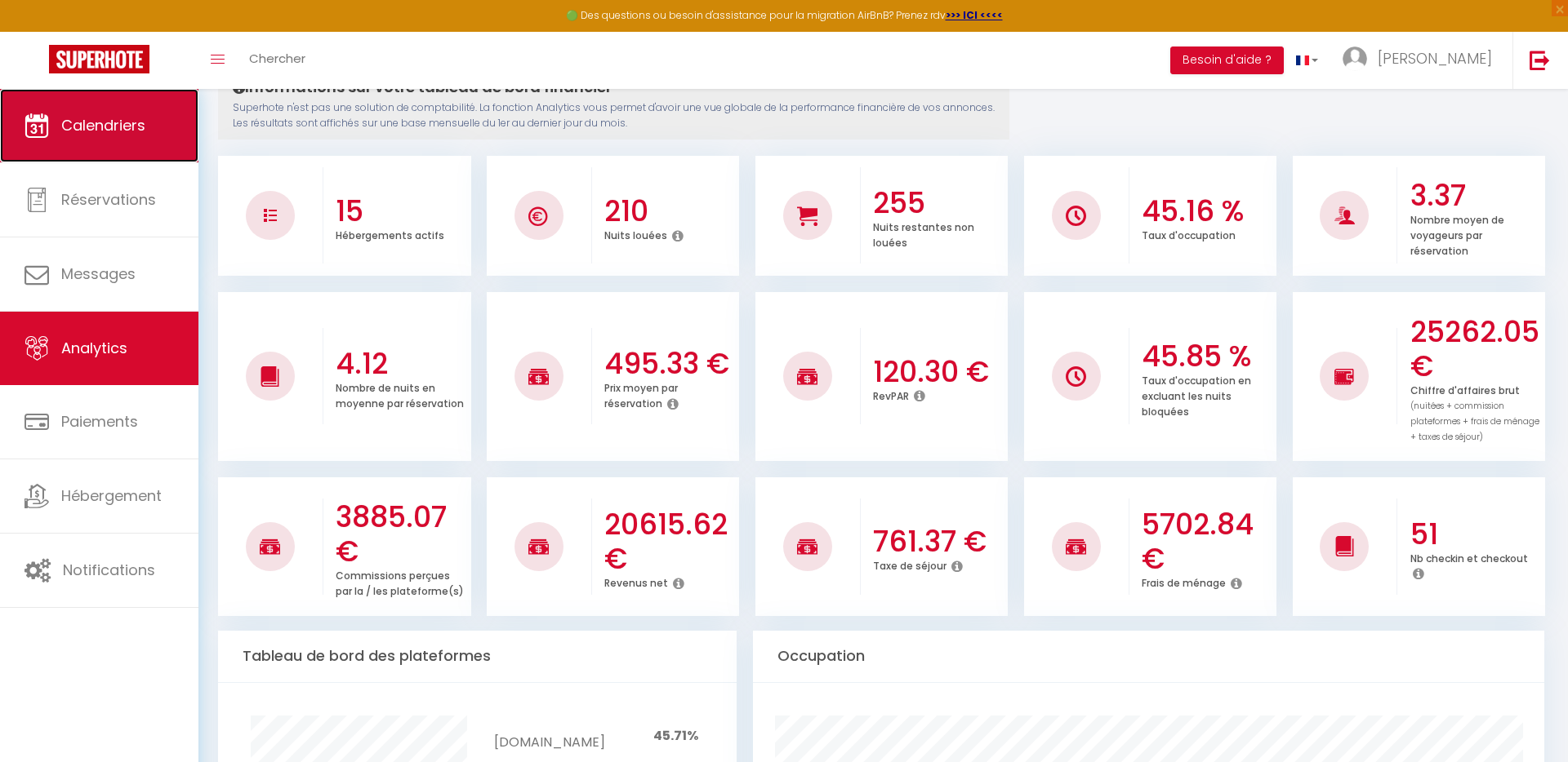
click at [122, 126] on span "Calendriers" at bounding box center [103, 125] width 84 height 20
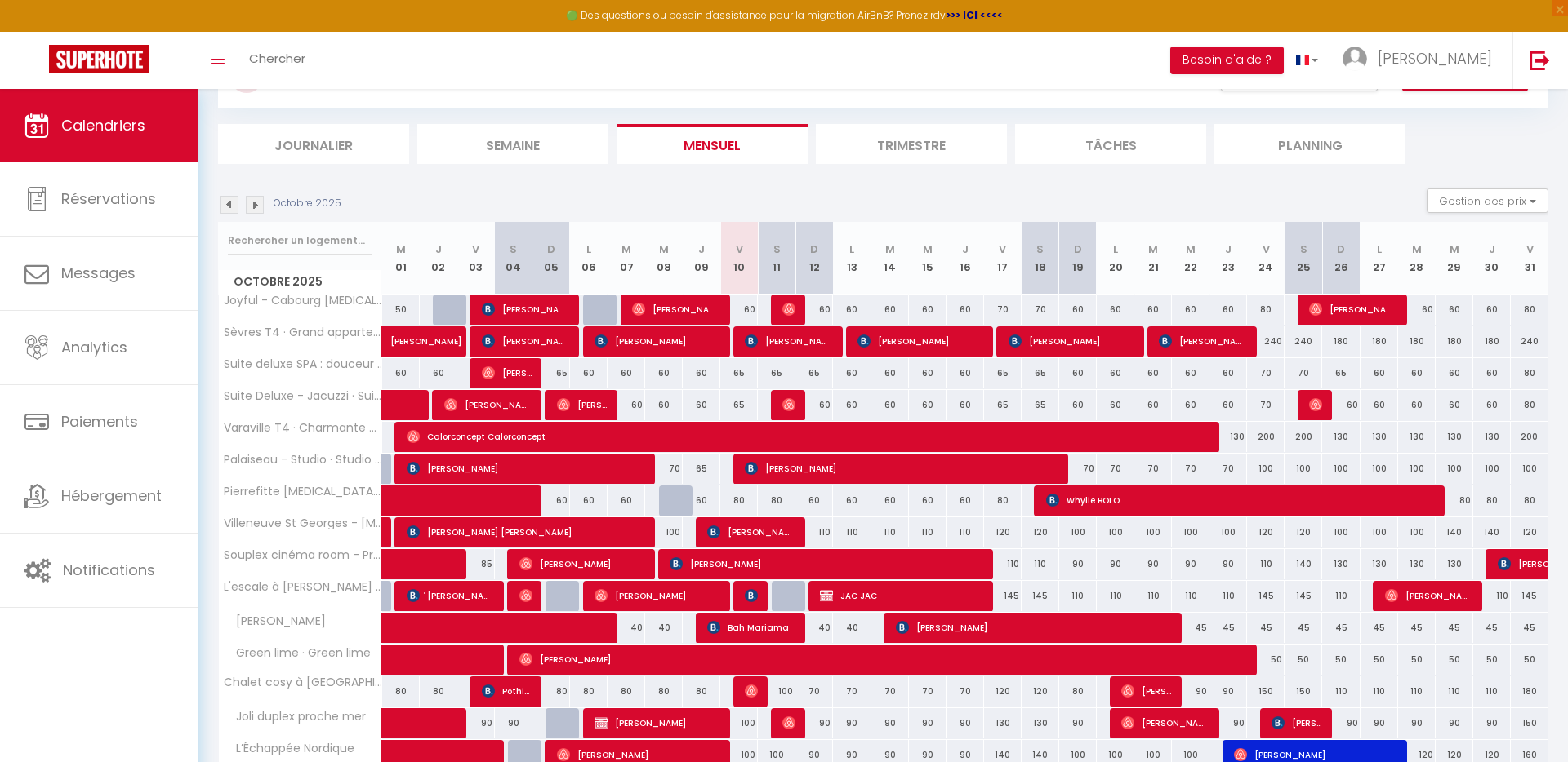
scroll to position [132, 0]
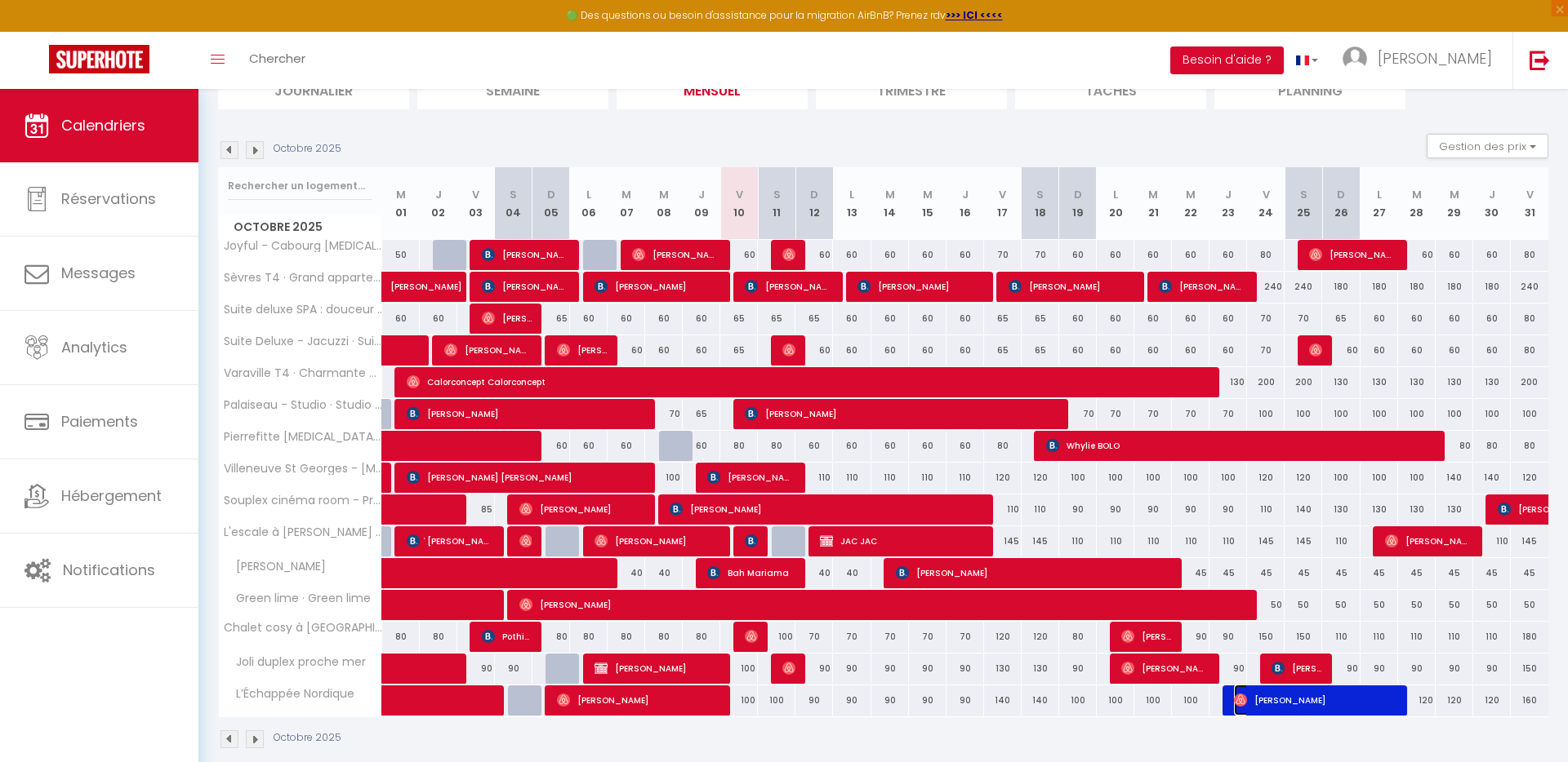
click at [1317, 700] on span "[PERSON_NAME]" at bounding box center [1315, 700] width 162 height 31
select select "OK"
select select "0"
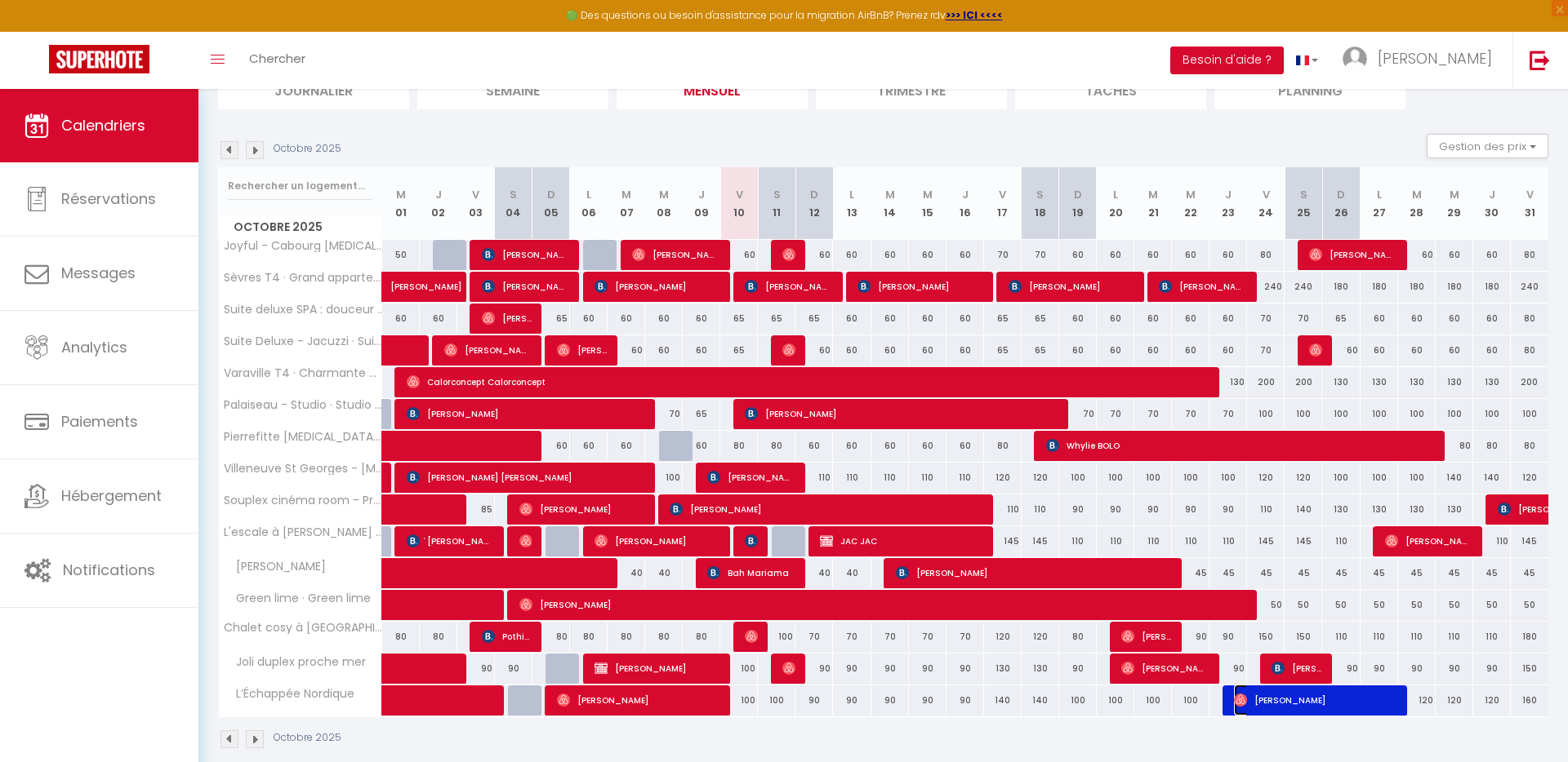
select select "1"
select select
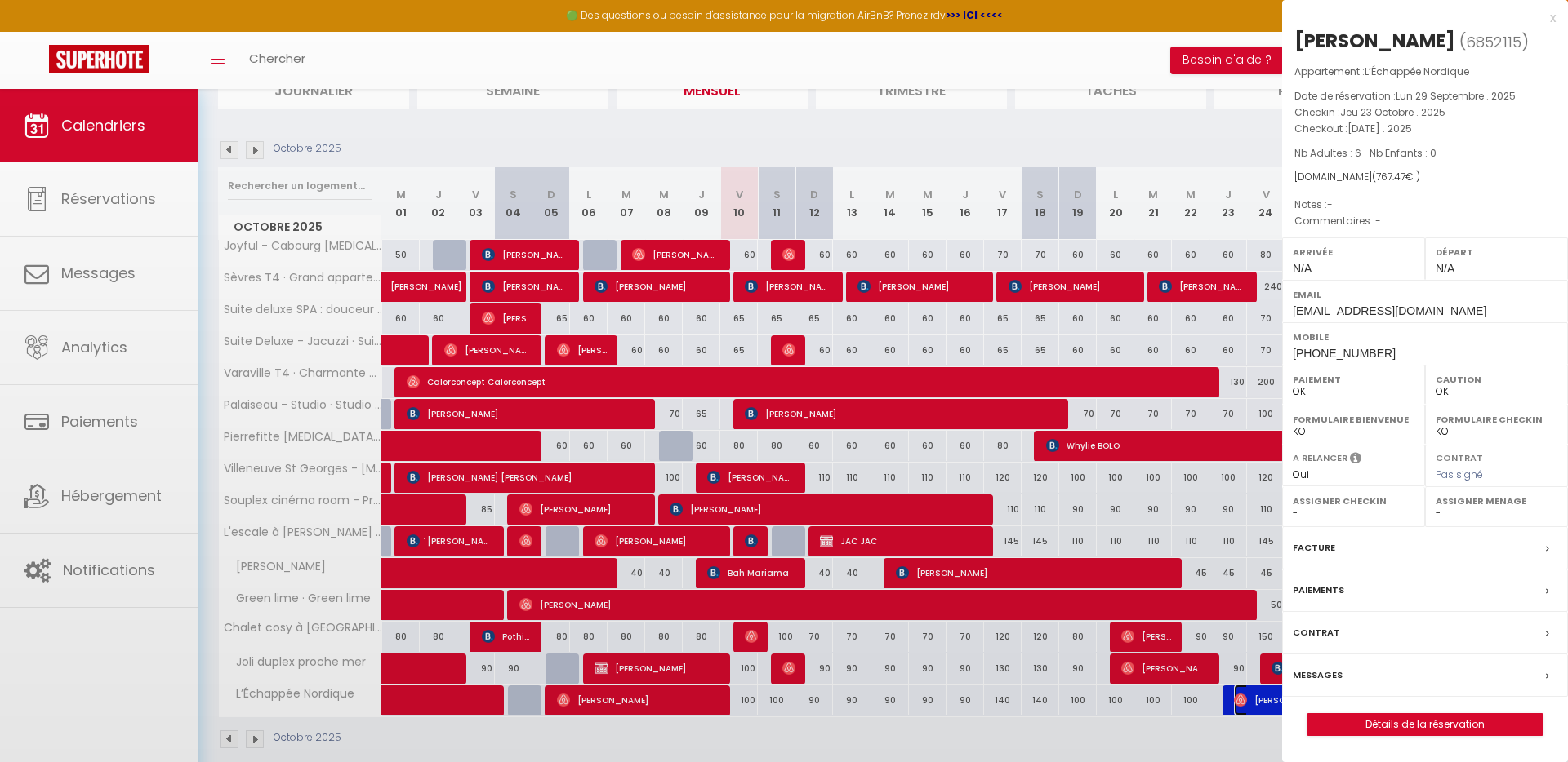
select select "48962"
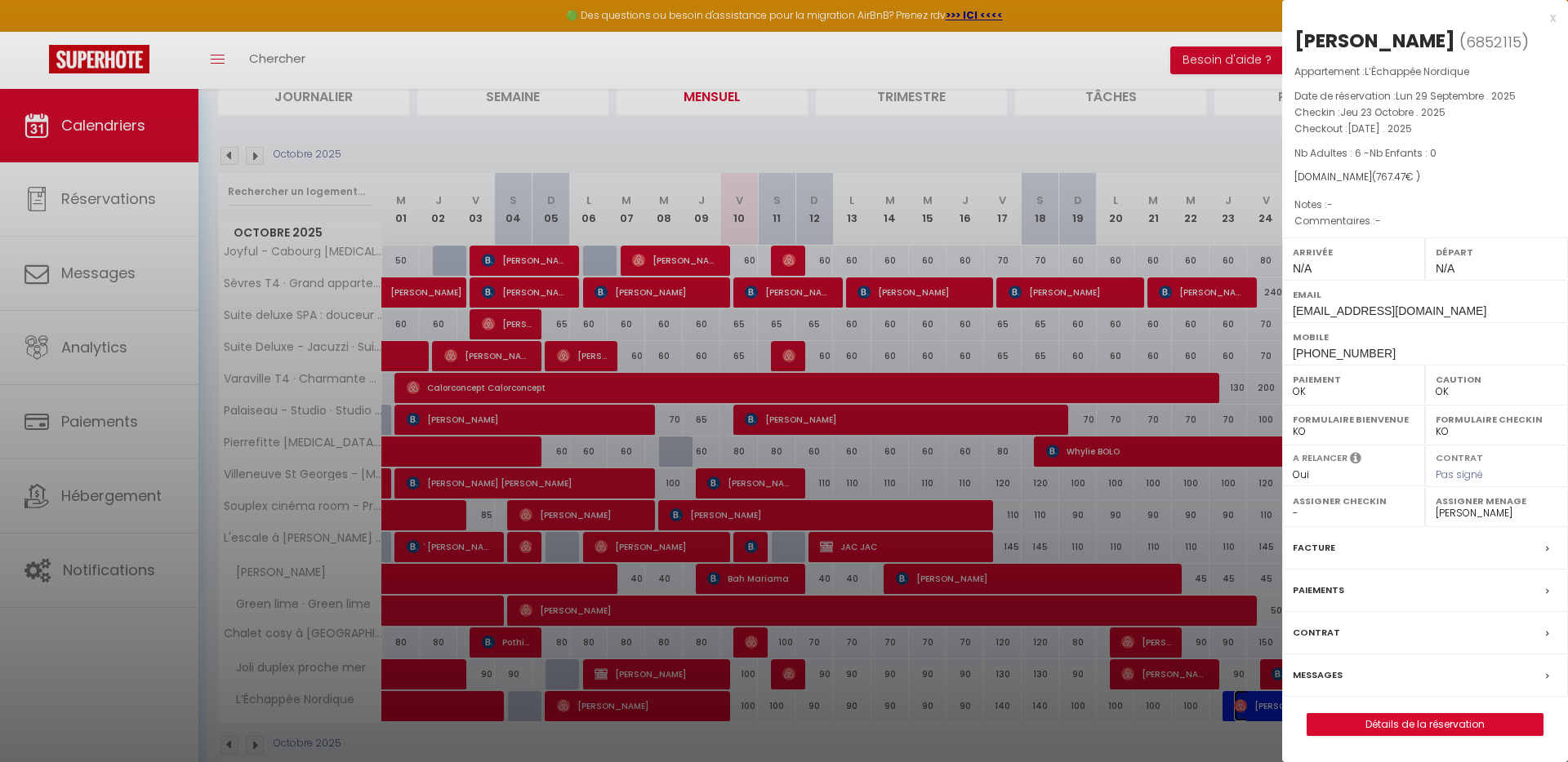
scroll to position [155, 0]
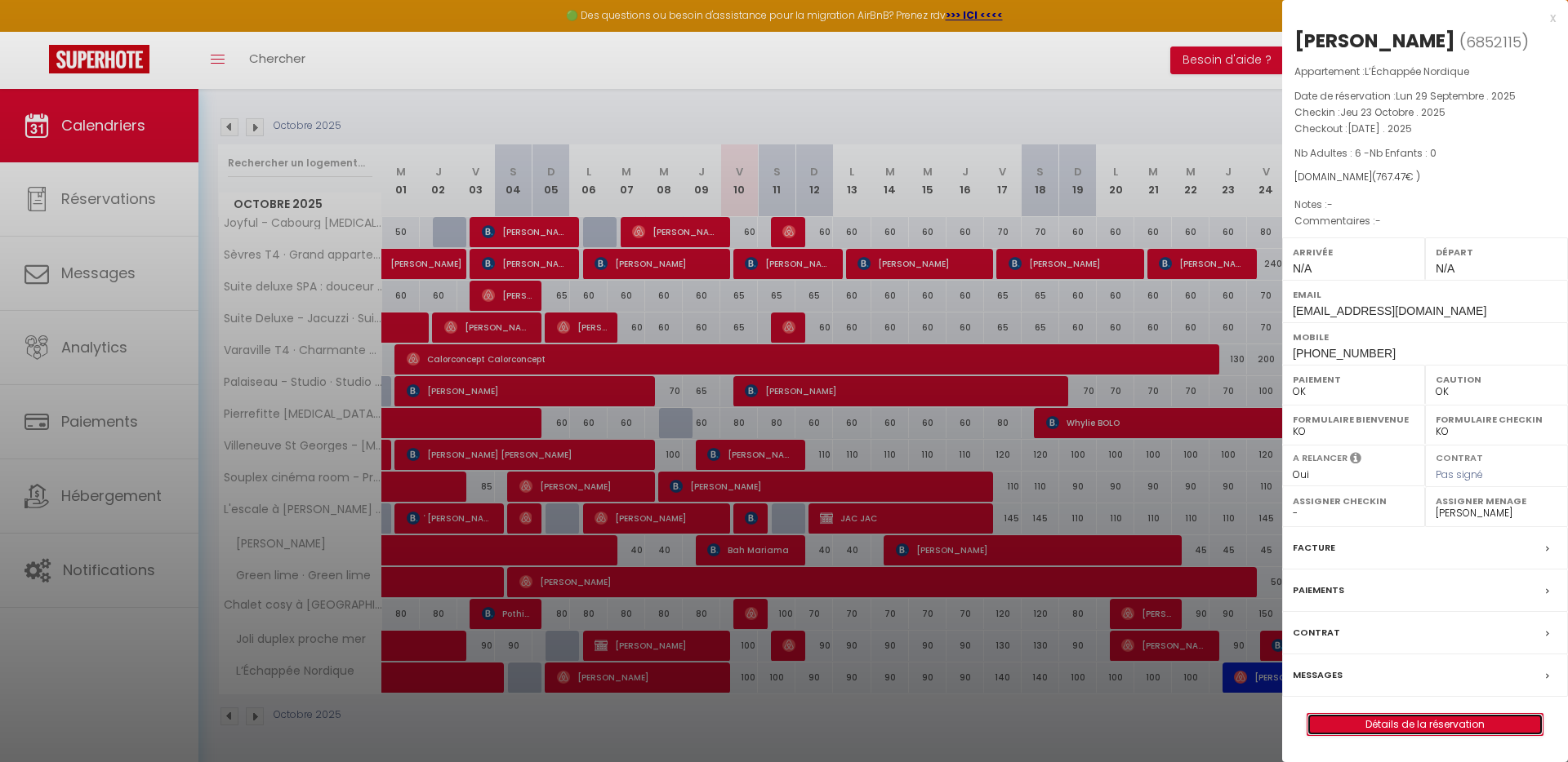
click at [1395, 718] on link "Détails de la réservation" at bounding box center [1425, 724] width 235 height 21
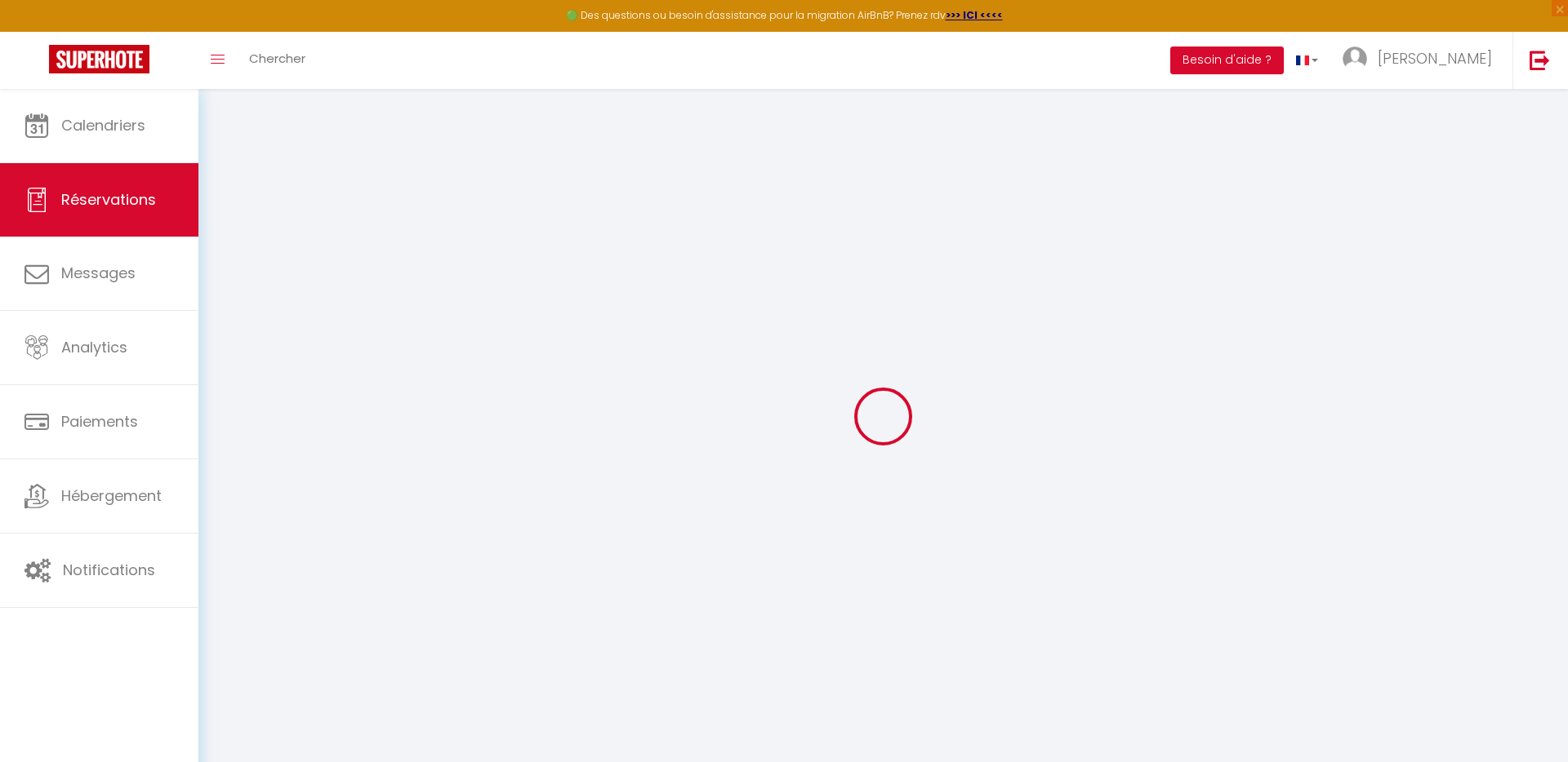
select select
checkbox input "false"
select select
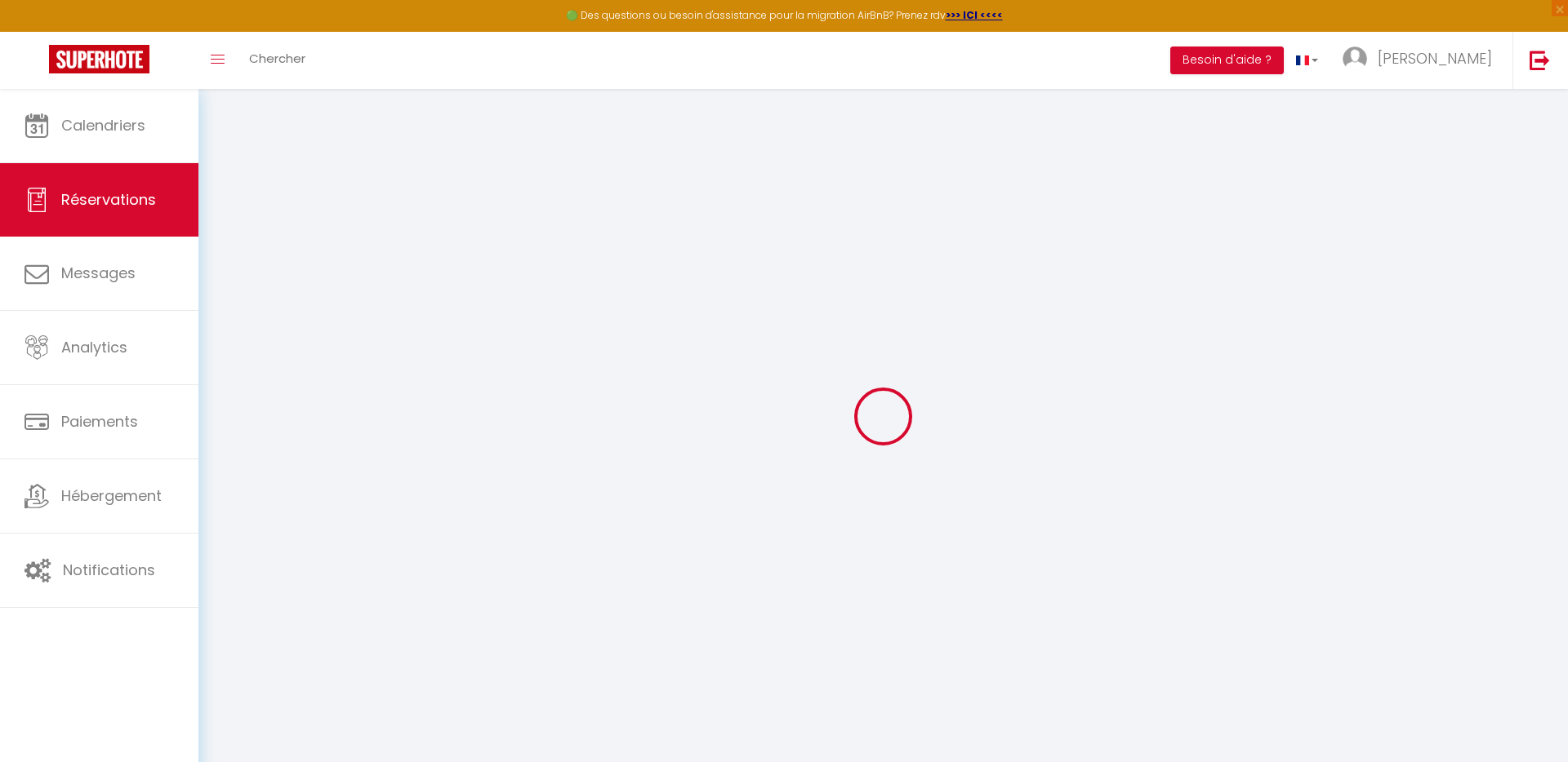
select select
checkbox input "false"
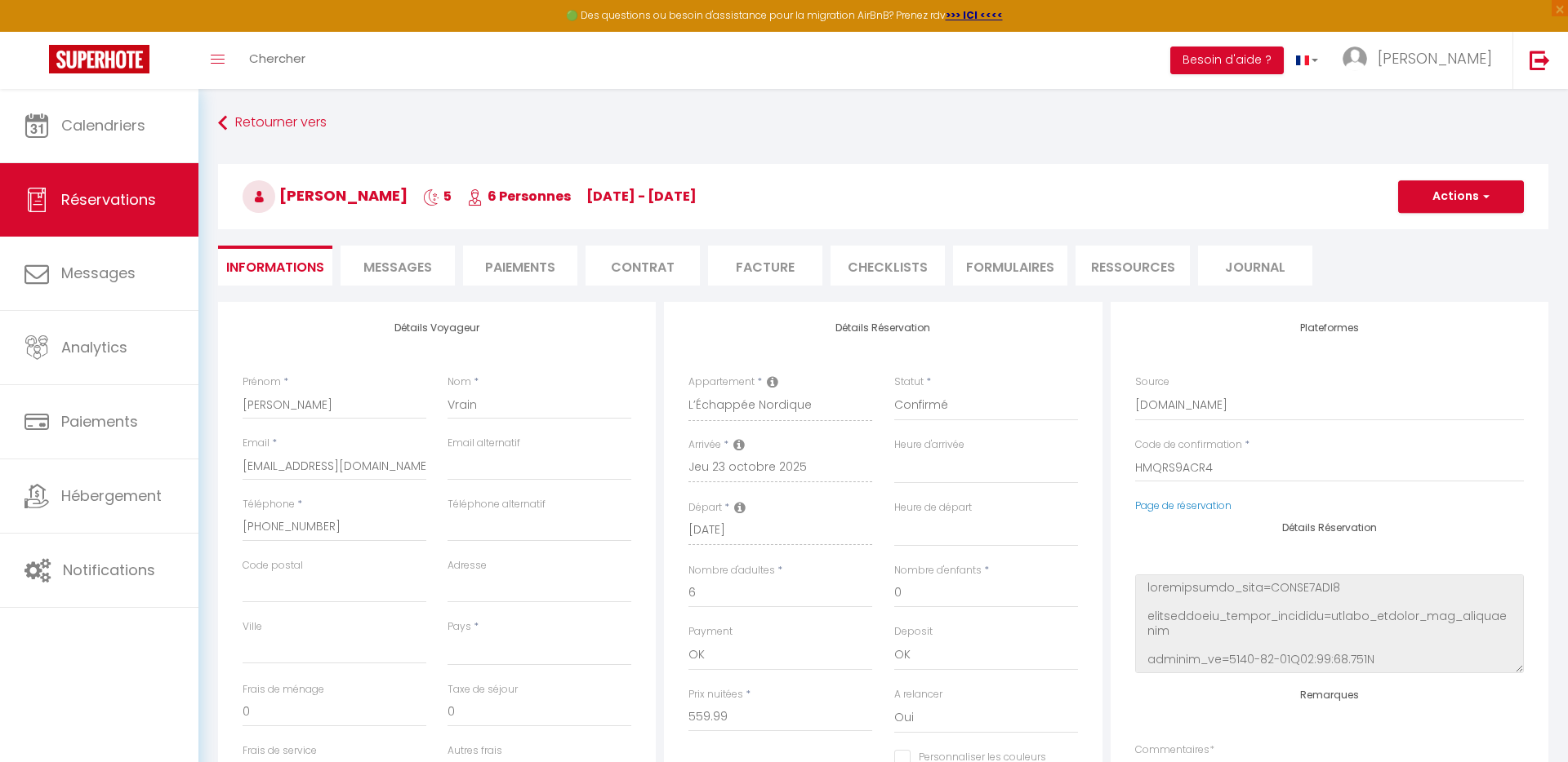
select select
type input "189"
type input "18.48"
select select
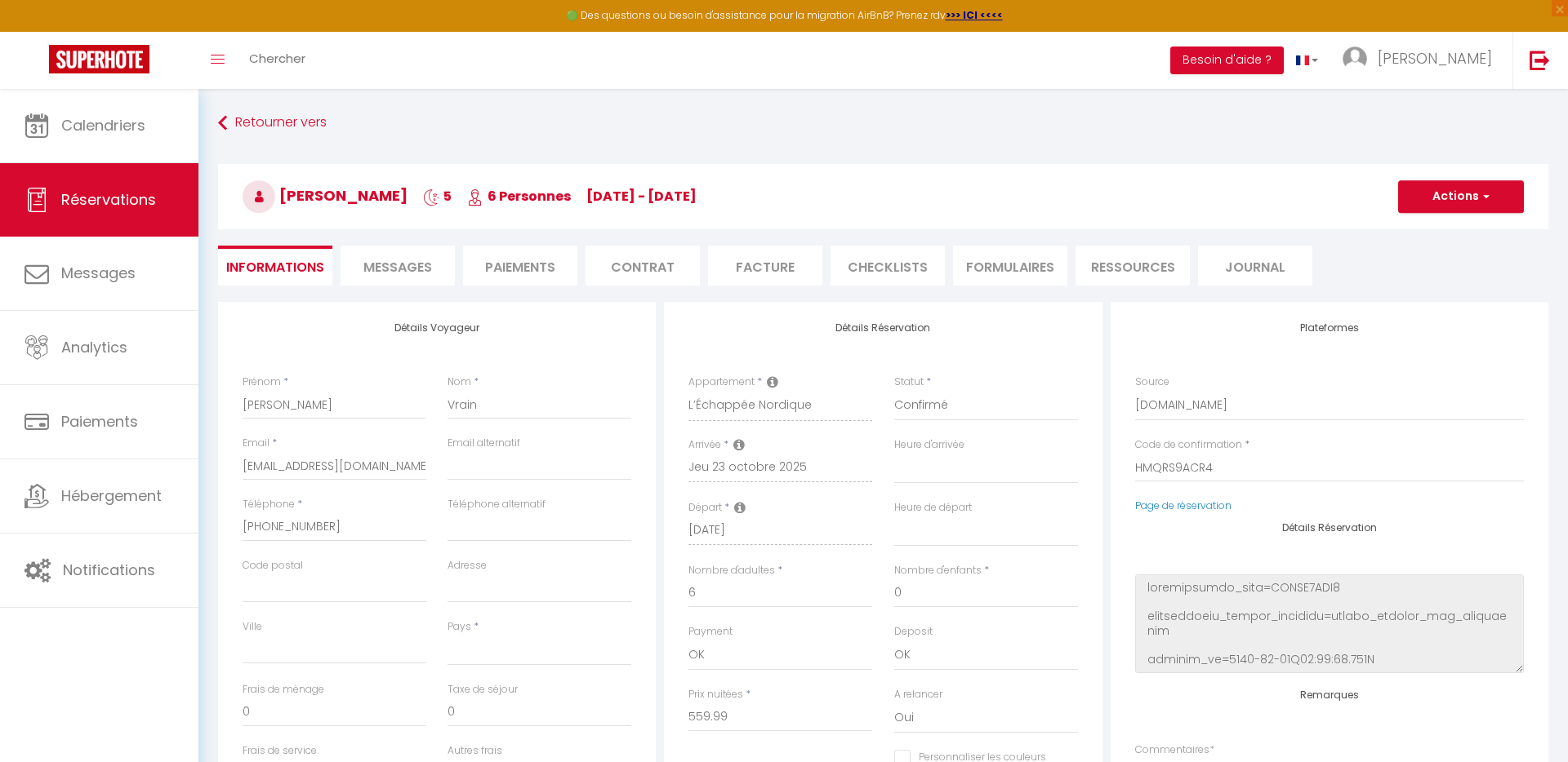
checkbox input "false"
select select
checkbox input "false"
select select
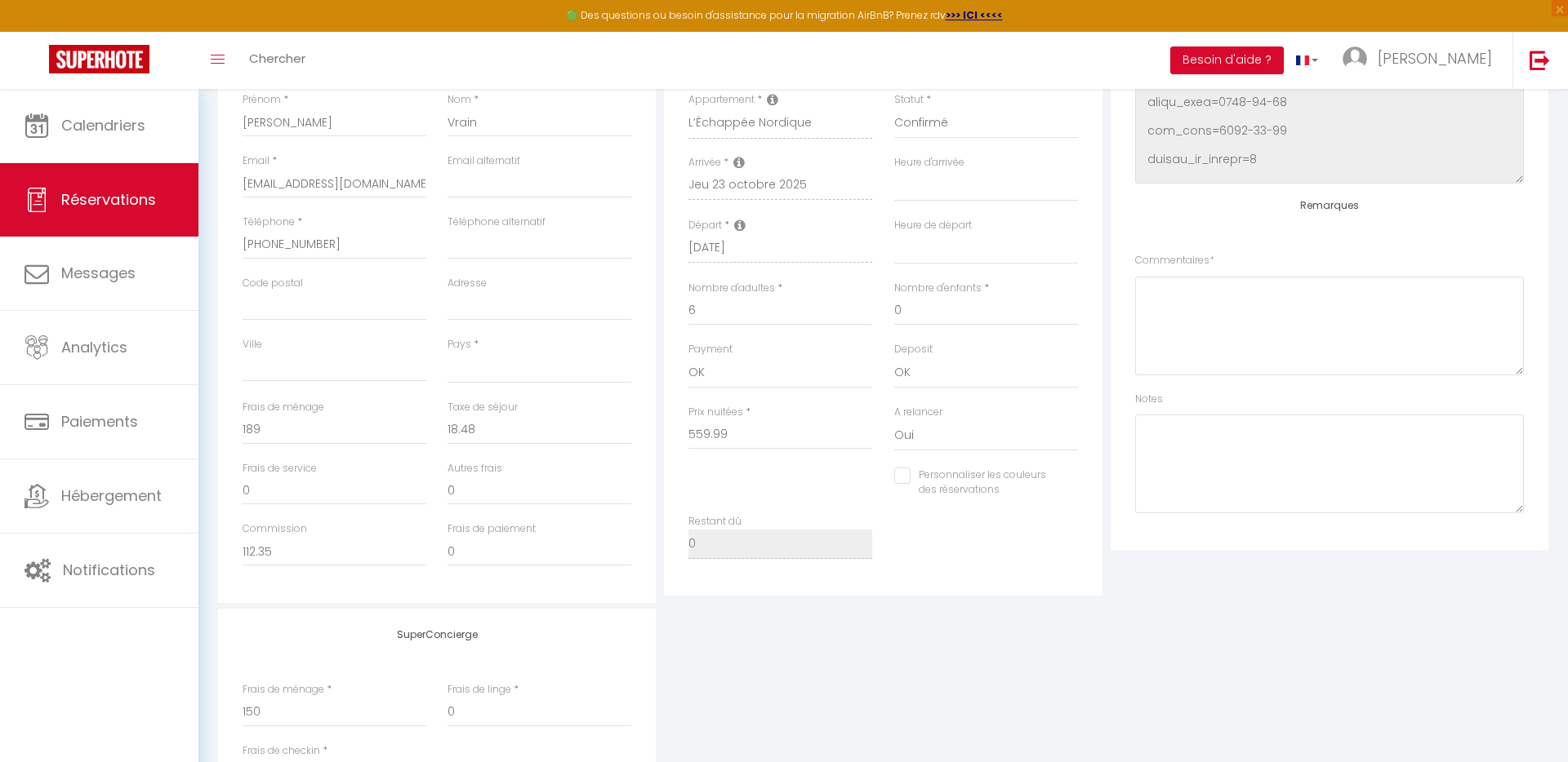
scroll to position [343, 0]
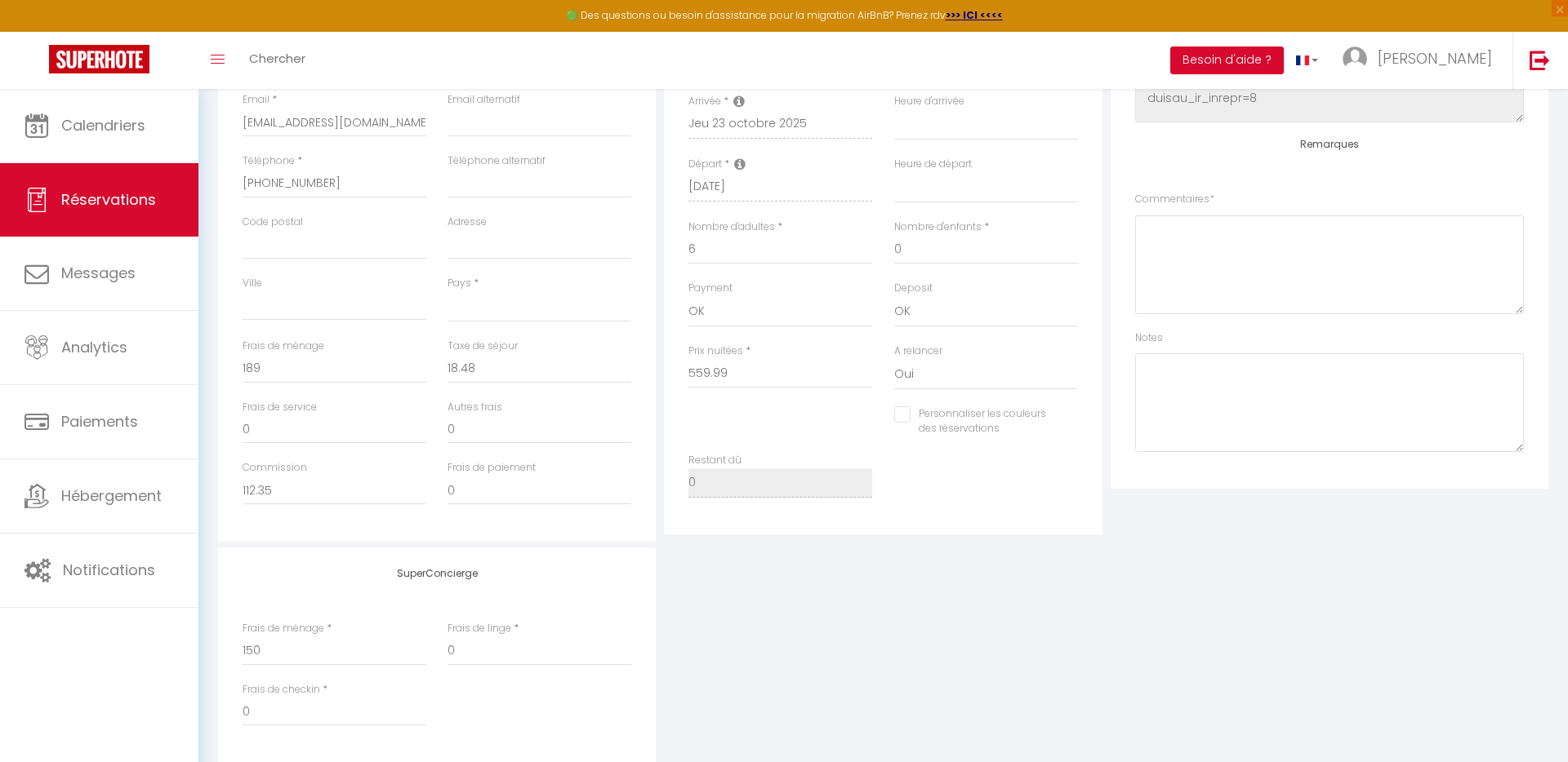
click at [898, 414] on input "Personnaliser les couleurs des réservations" at bounding box center [975, 414] width 163 height 16
checkbox input "true"
select select
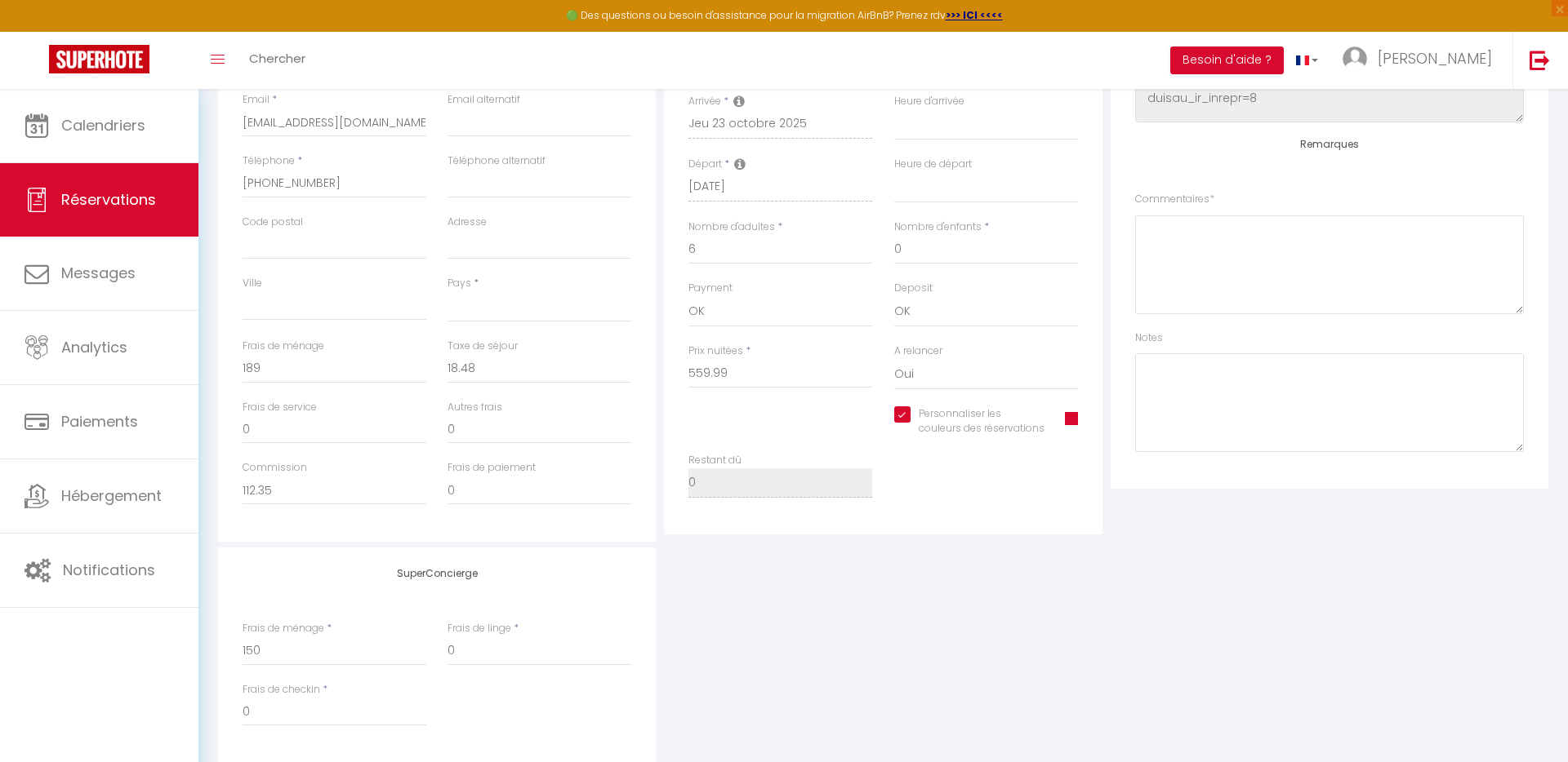
click at [1071, 418] on span at bounding box center [1071, 419] width 13 height 13
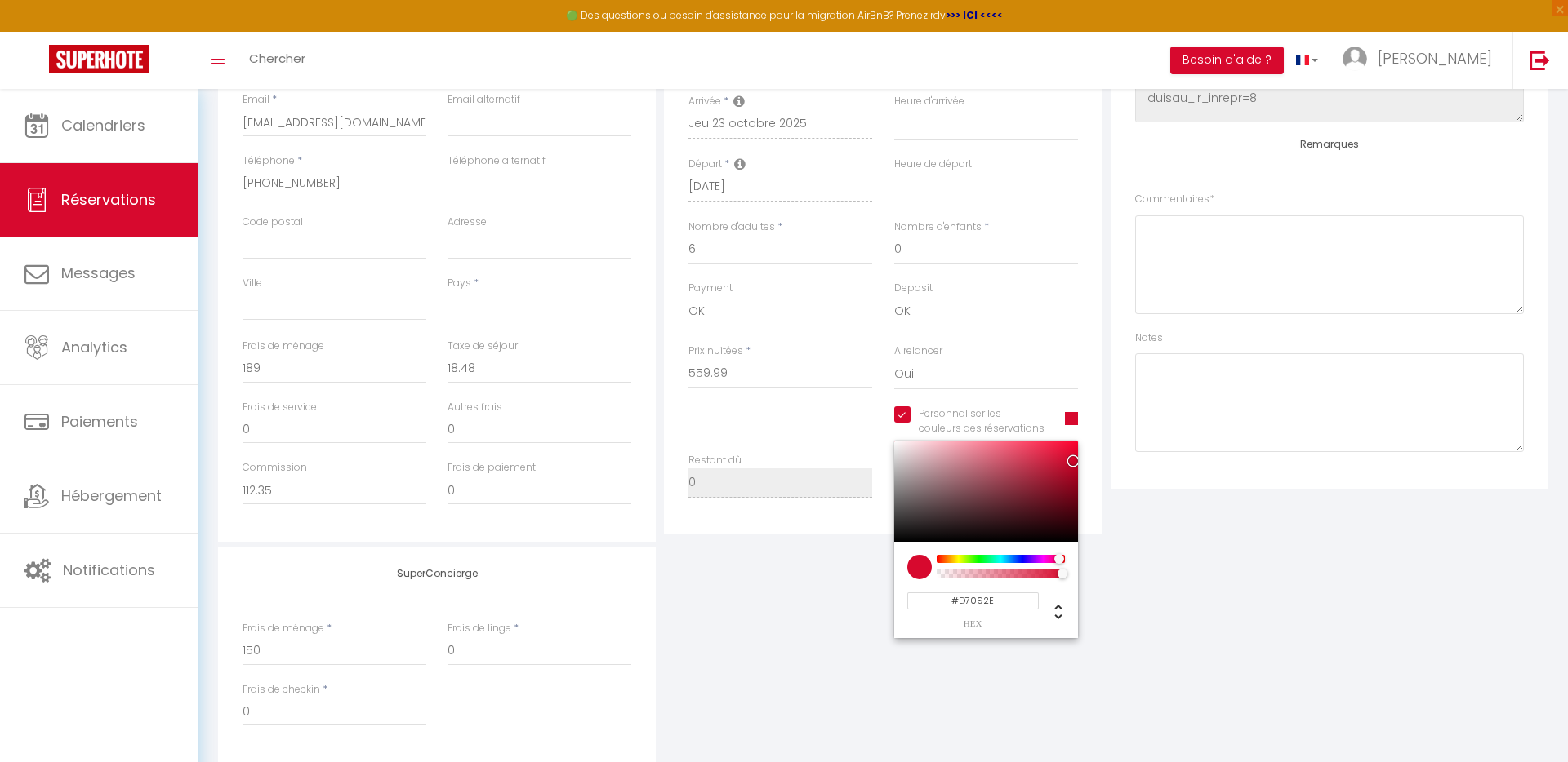
click at [1087, 415] on div "Personnaliser les couleurs des réservations #D7092E #D7092E hex 215 r 9 g 46 b …" at bounding box center [985, 430] width 205 height 48
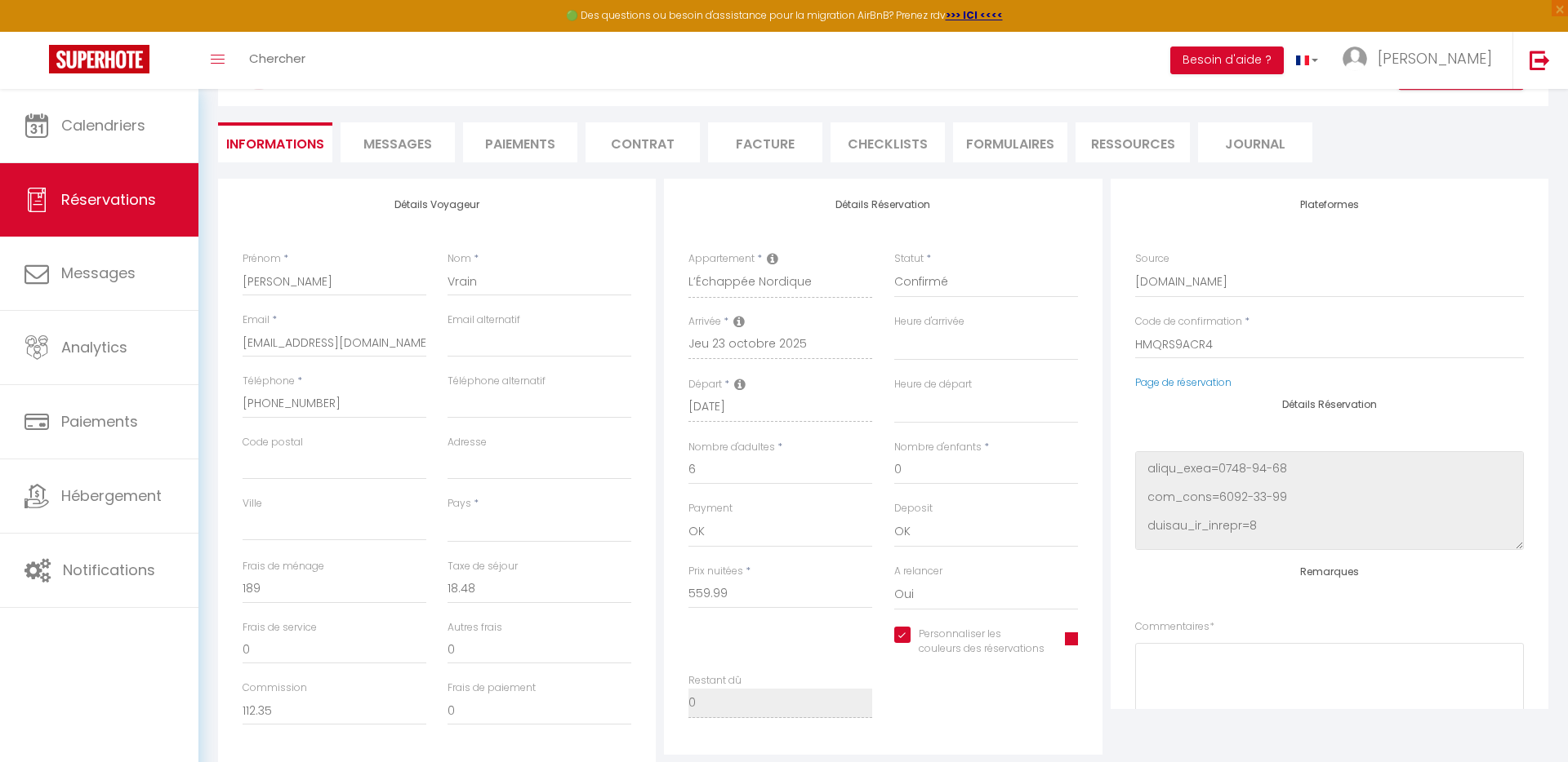
scroll to position [0, 0]
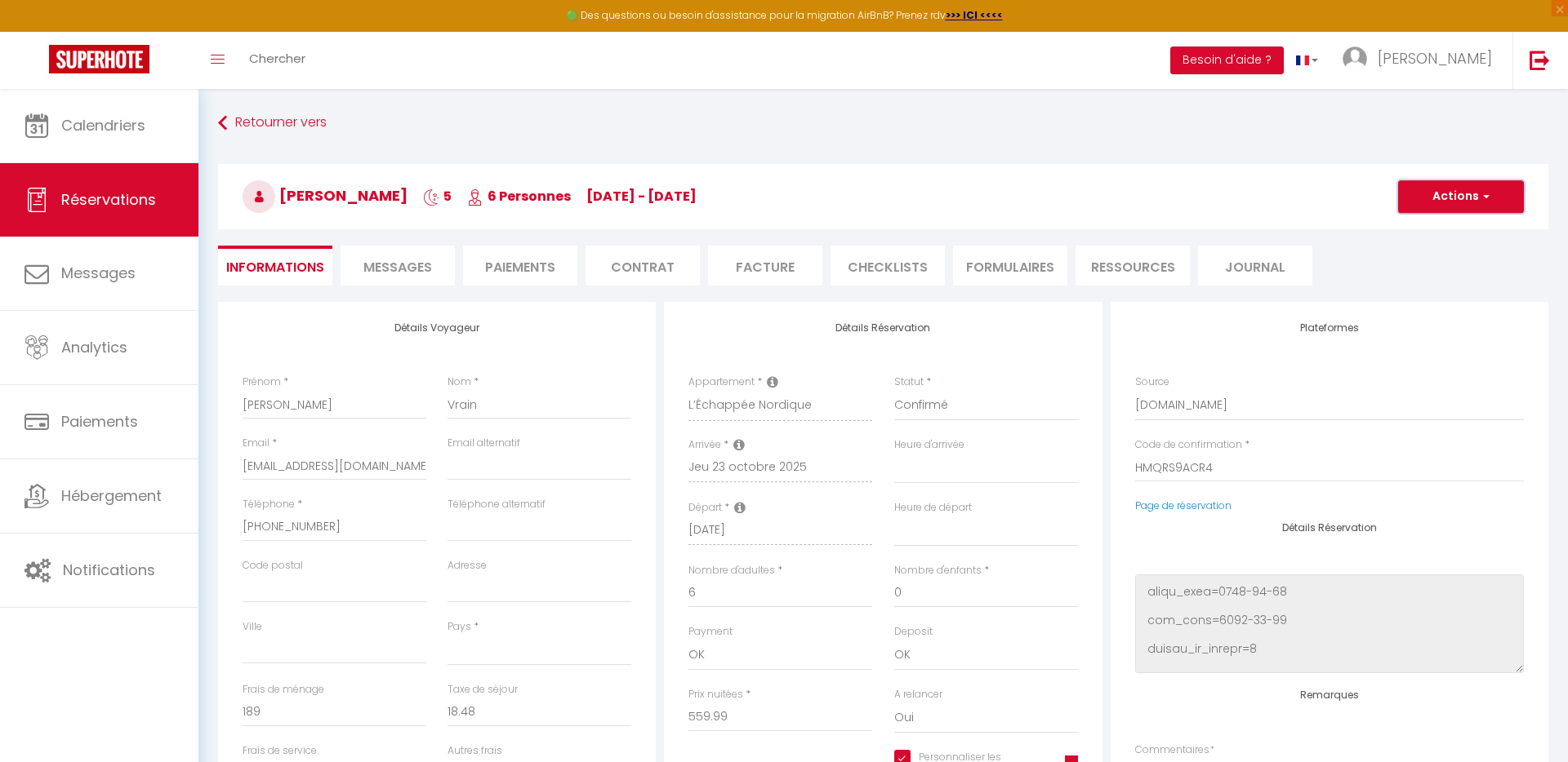
click at [1458, 190] on button "Actions" at bounding box center [1461, 196] width 126 height 33
click at [1436, 227] on link "Enregistrer" at bounding box center [1444, 232] width 129 height 21
select select "not_cancelled"
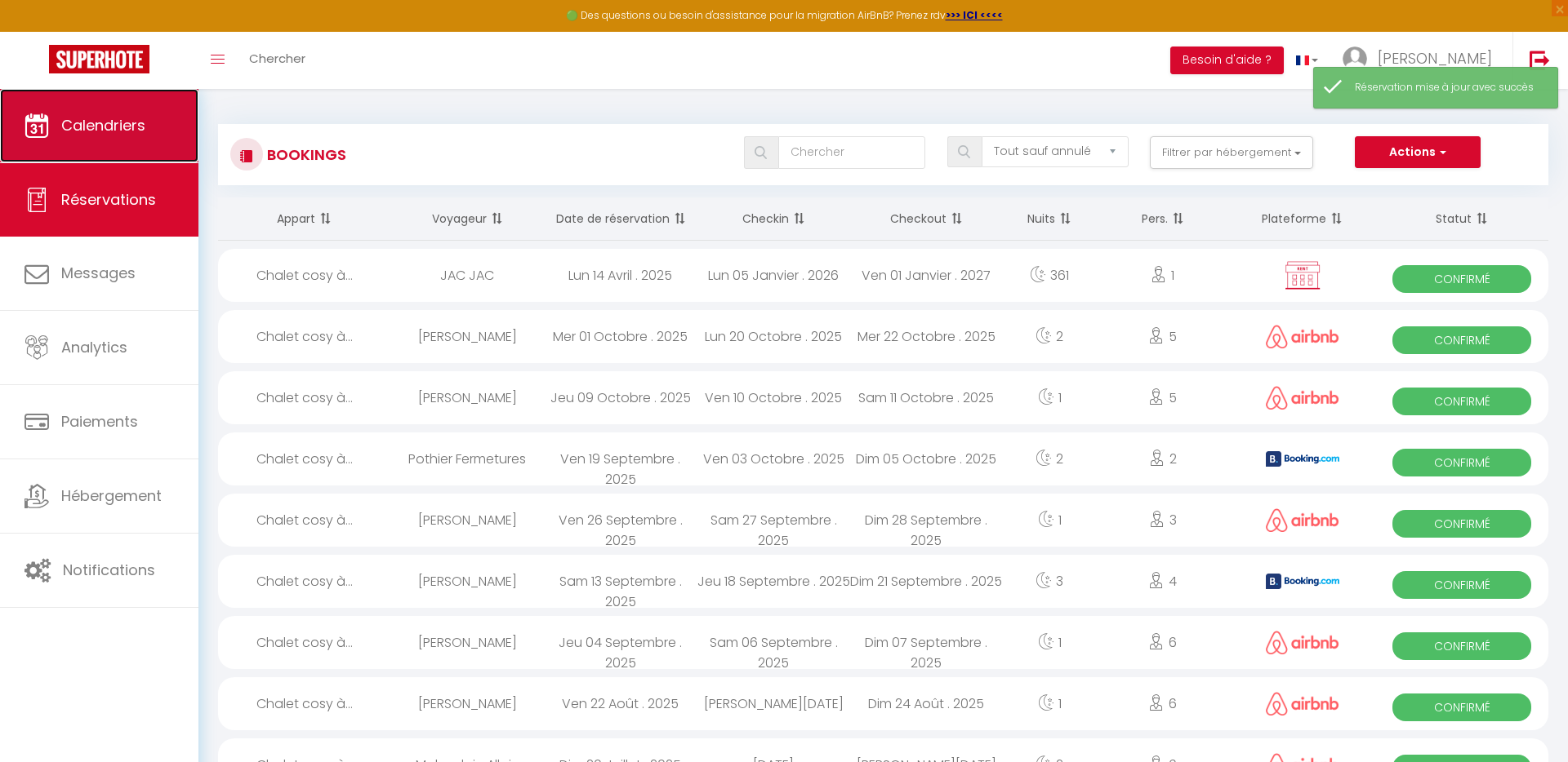
click at [152, 146] on link "Calendriers" at bounding box center [99, 126] width 199 height 74
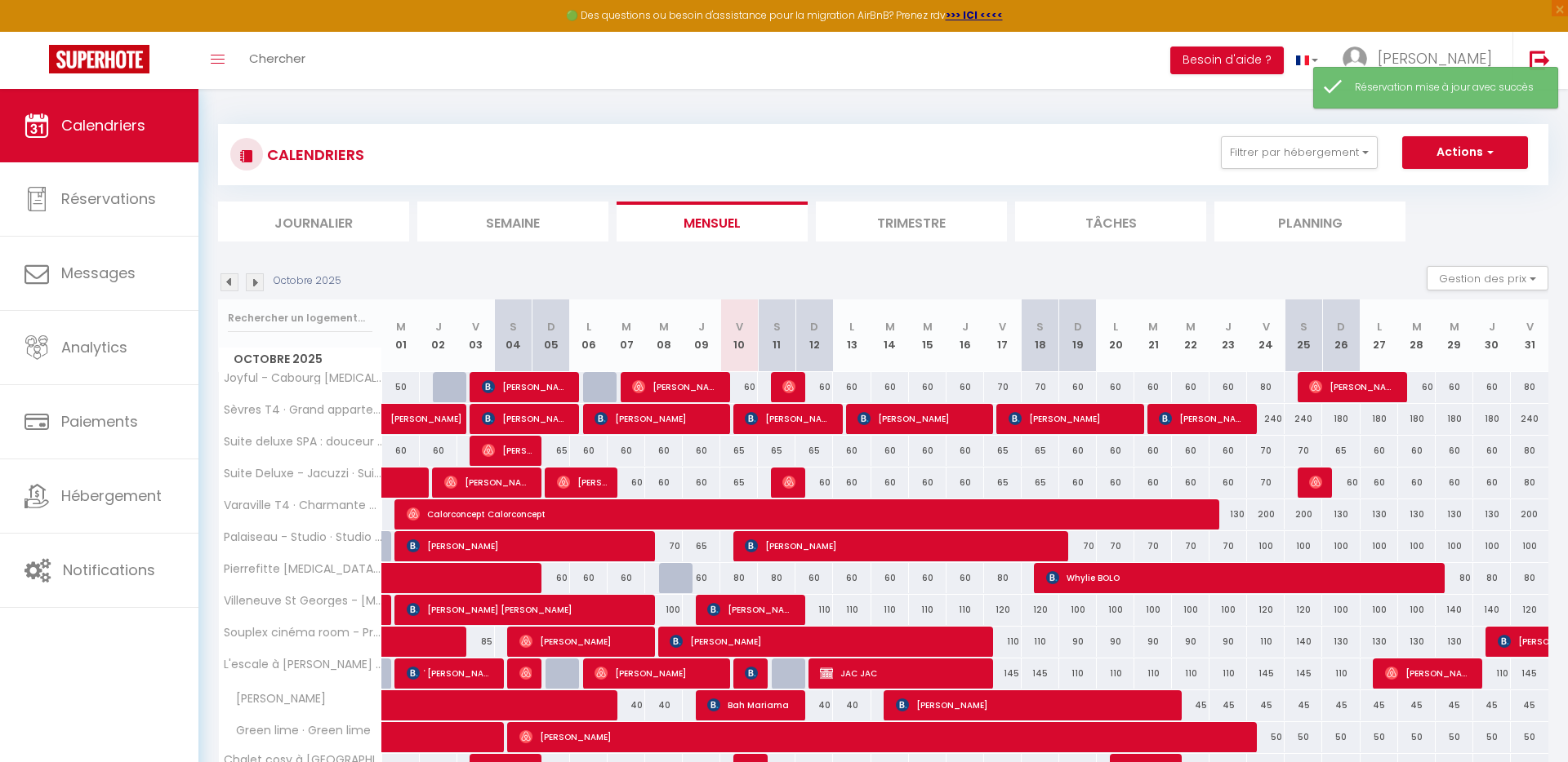
scroll to position [155, 0]
